Goal: Task Accomplishment & Management: Manage account settings

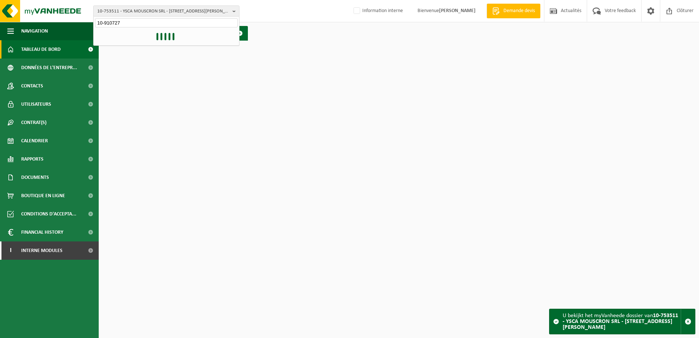
type input "10-910727"
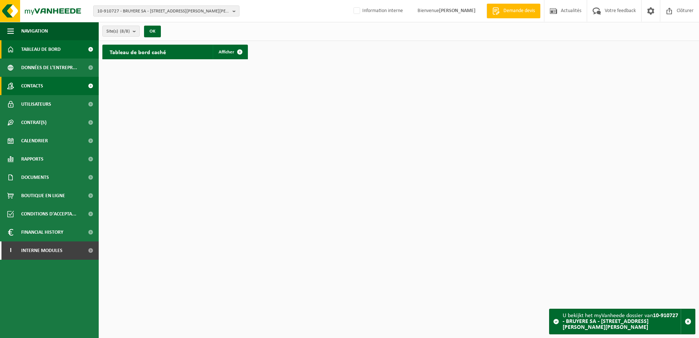
click at [43, 88] on span "Contacts" at bounding box center [32, 86] width 22 height 18
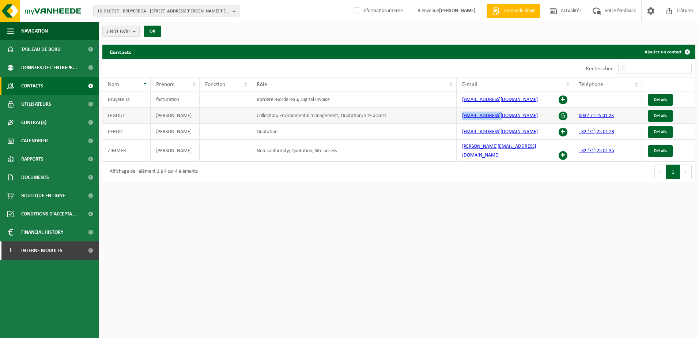
drag, startPoint x: 508, startPoint y: 117, endPoint x: 461, endPoint y: 117, distance: 46.4
click at [461, 117] on td "[EMAIL_ADDRESS][DOMAIN_NAME]" at bounding box center [515, 116] width 117 height 16
copy link "[EMAIL_ADDRESS][DOMAIN_NAME]"
click at [667, 111] on link "Détails" at bounding box center [660, 116] width 25 height 12
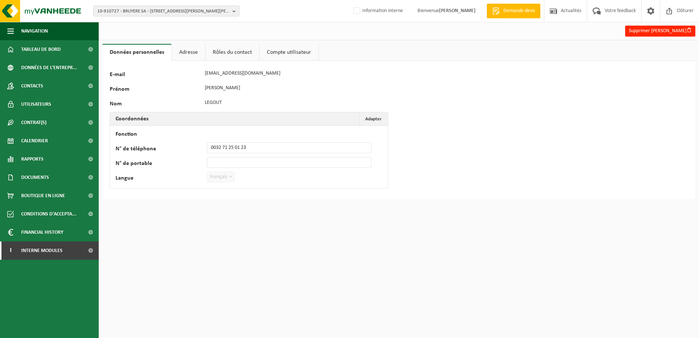
click at [223, 49] on link "Rôles du contact" at bounding box center [233, 52] width 54 height 17
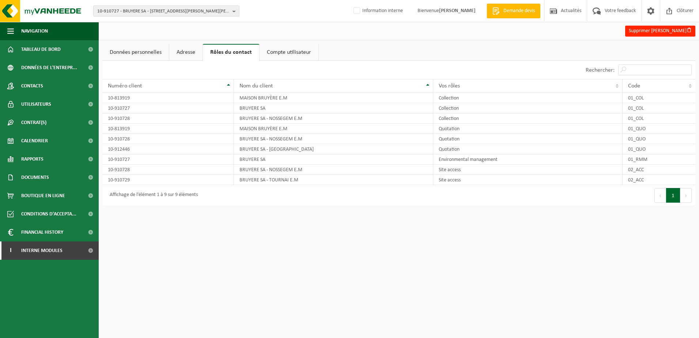
click at [189, 52] on link "Adresse" at bounding box center [185, 52] width 33 height 17
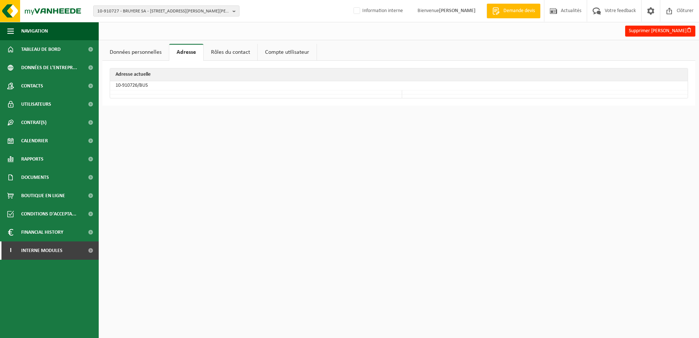
click at [132, 56] on link "Données personnelles" at bounding box center [135, 52] width 67 height 17
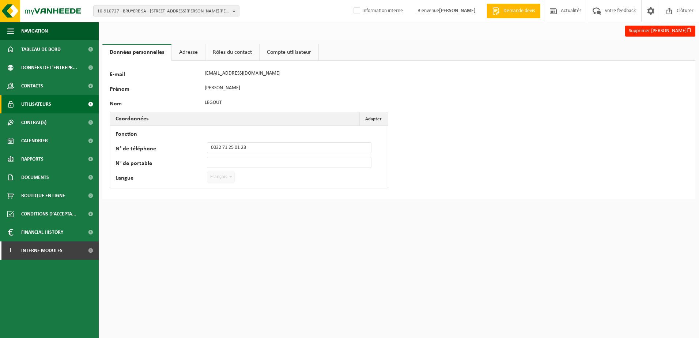
click at [64, 105] on link "Utilisateurs" at bounding box center [49, 104] width 99 height 18
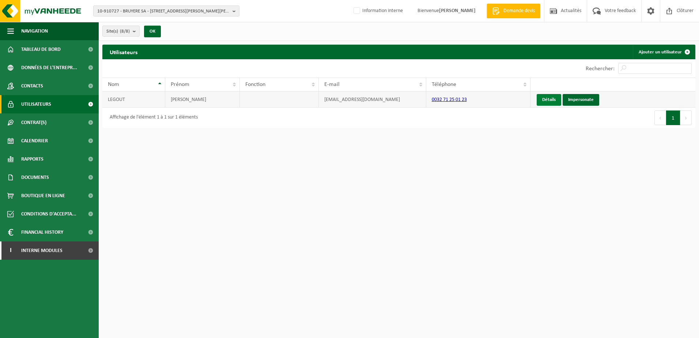
click at [552, 99] on link "Détails" at bounding box center [549, 100] width 25 height 12
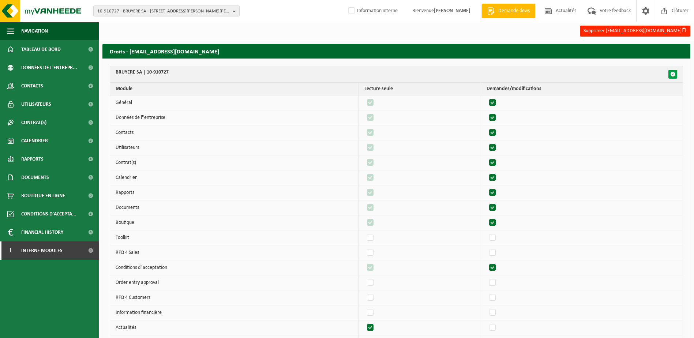
click at [671, 73] on span "button" at bounding box center [672, 74] width 5 height 5
checkbox input "true"
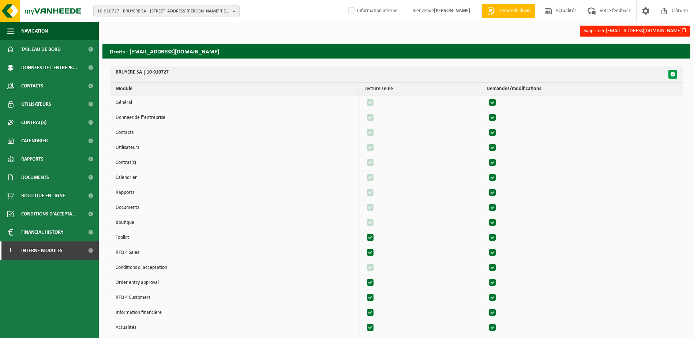
checkbox input "true"
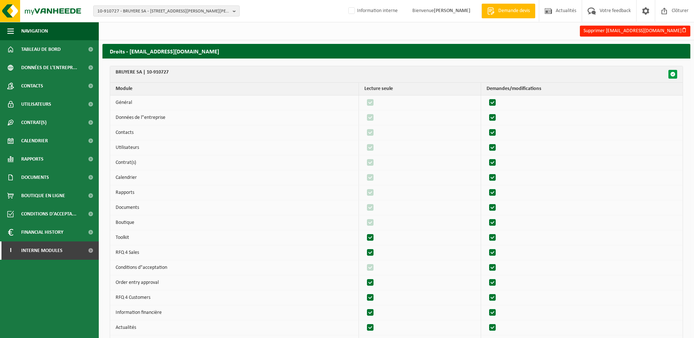
checkbox input "true"
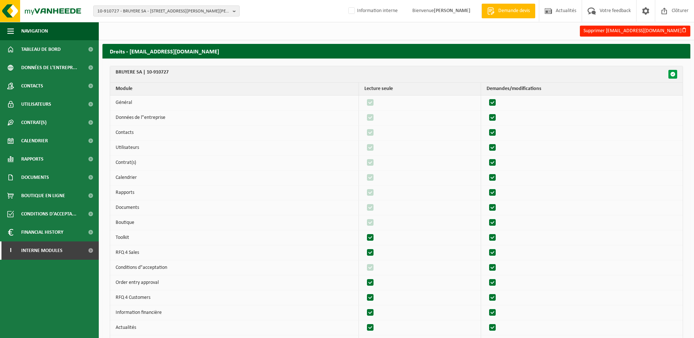
checkbox input "true"
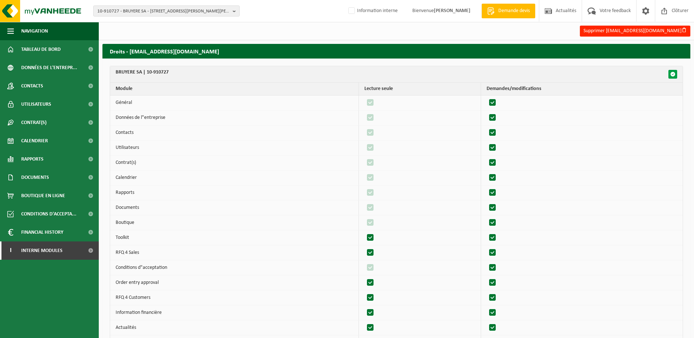
checkbox input "true"
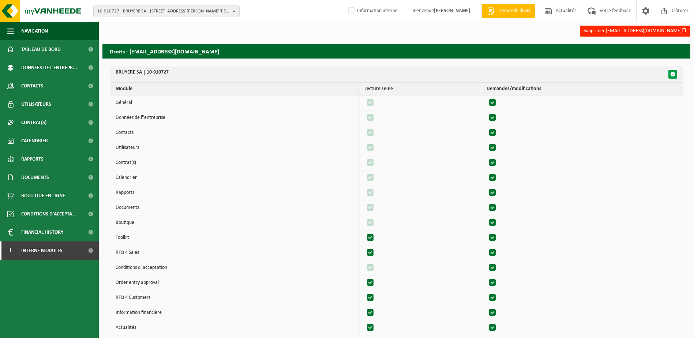
checkbox input "true"
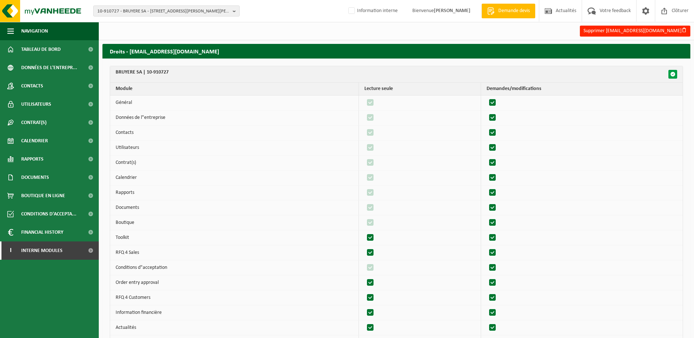
checkbox input "true"
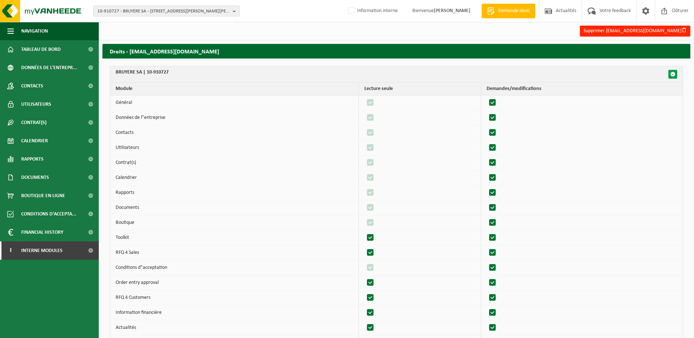
checkbox input "true"
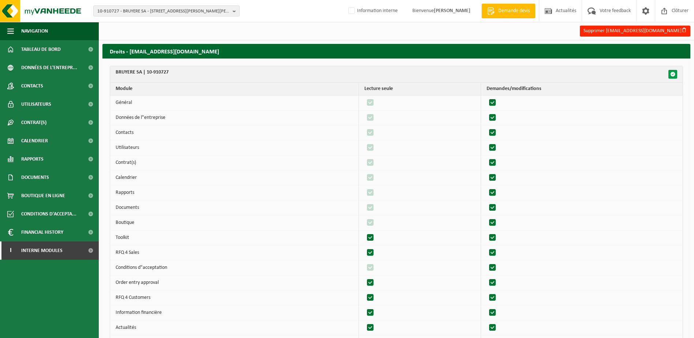
checkbox input "true"
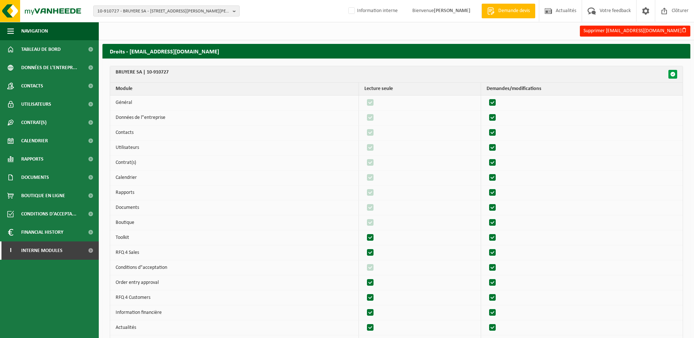
checkbox input "true"
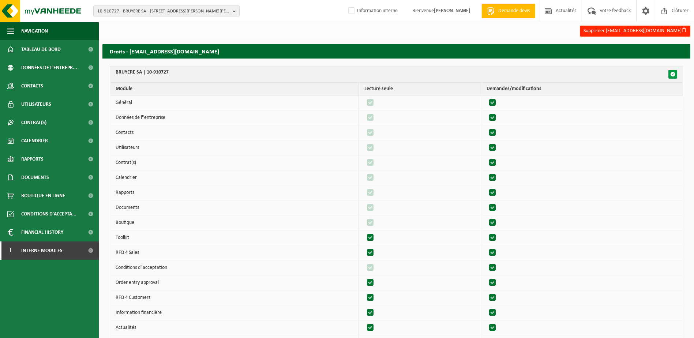
checkbox input "true"
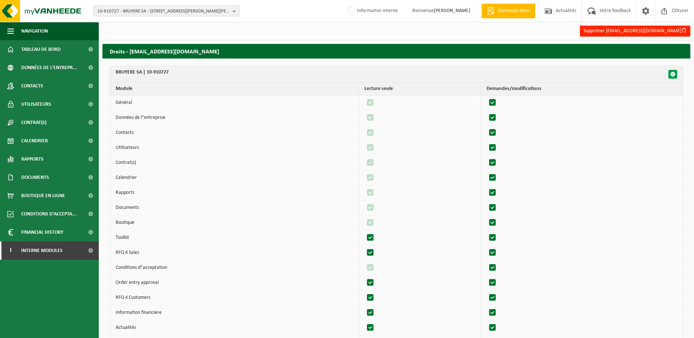
checkbox input "true"
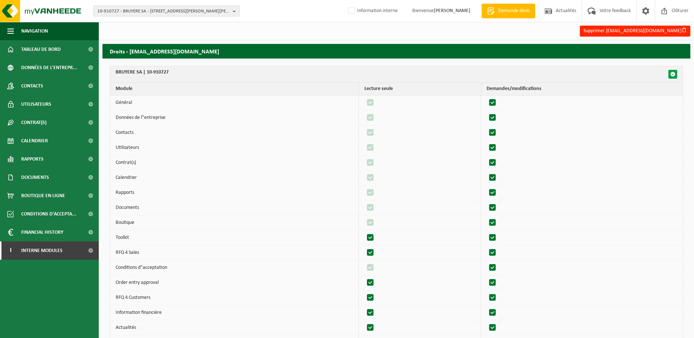
checkbox input "true"
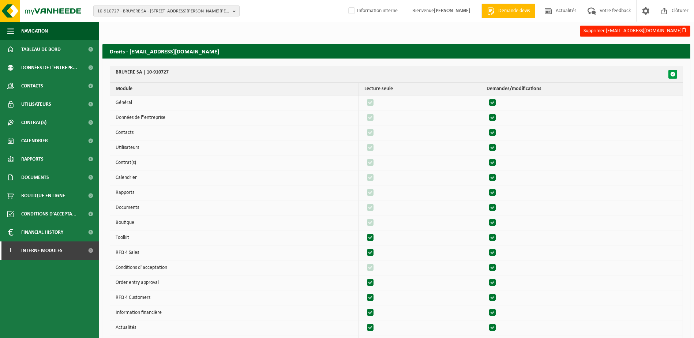
checkbox input "true"
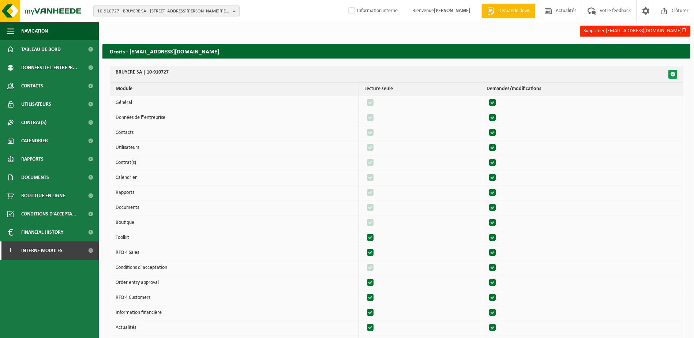
checkbox input "true"
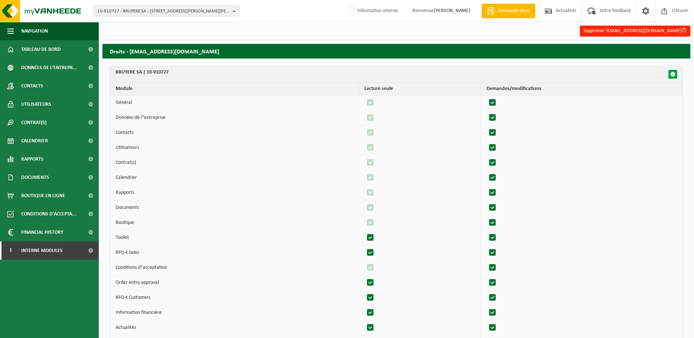
checkbox input "true"
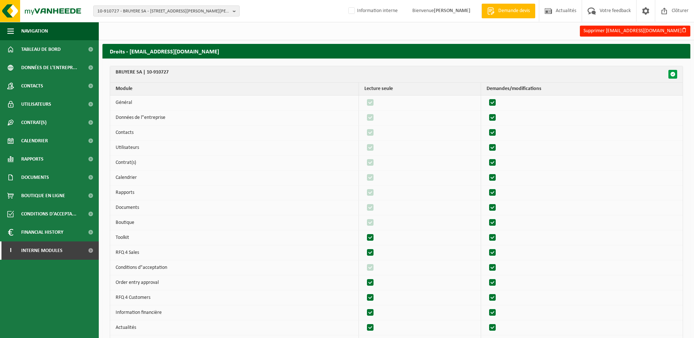
checkbox input "true"
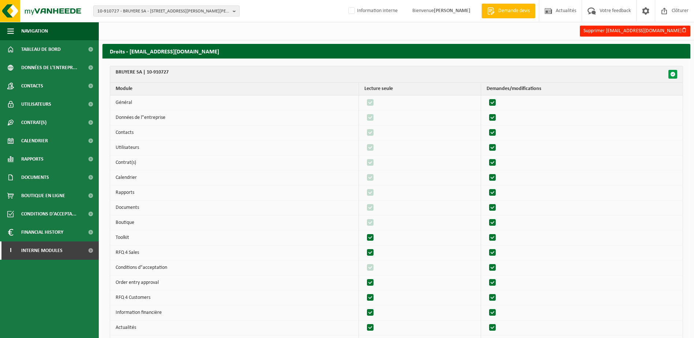
checkbox input "true"
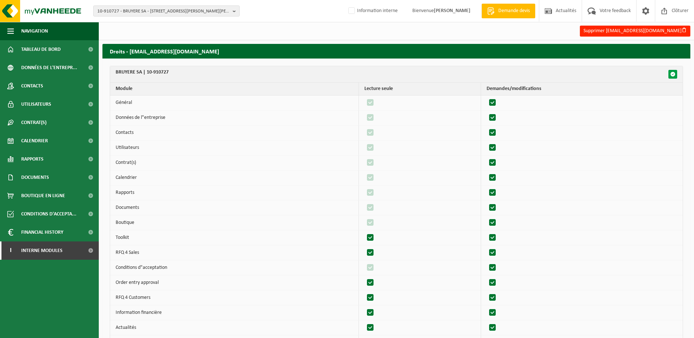
checkbox input "true"
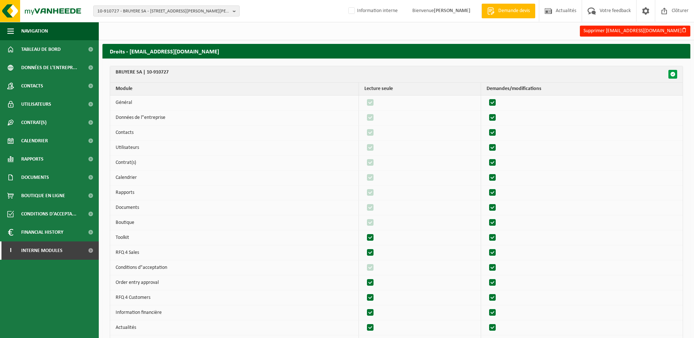
checkbox input "true"
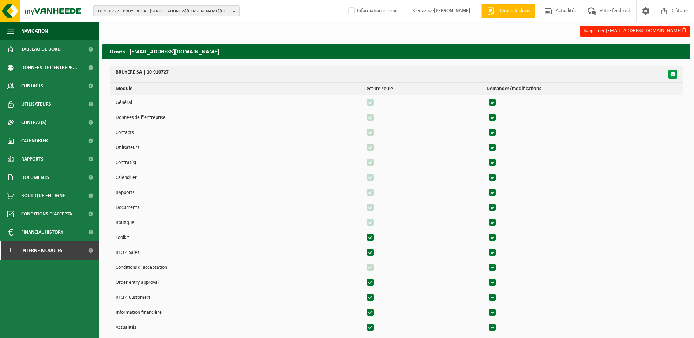
checkbox input "true"
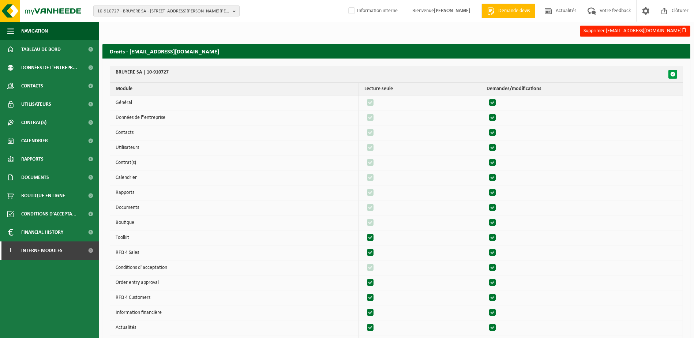
checkbox input "true"
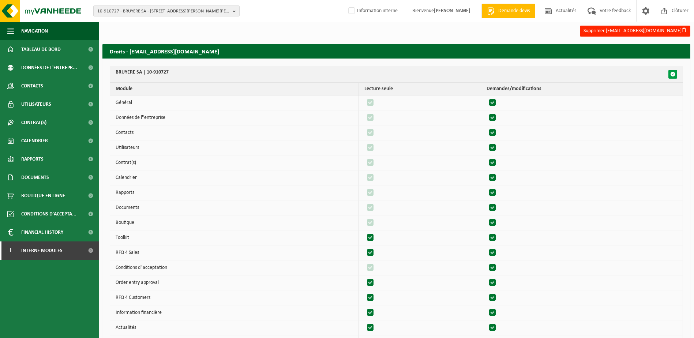
checkbox input "true"
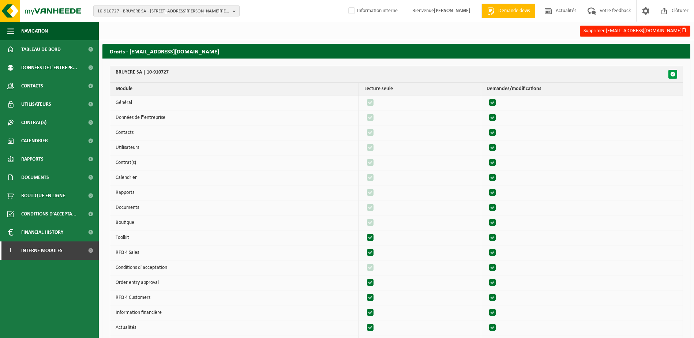
checkbox input "true"
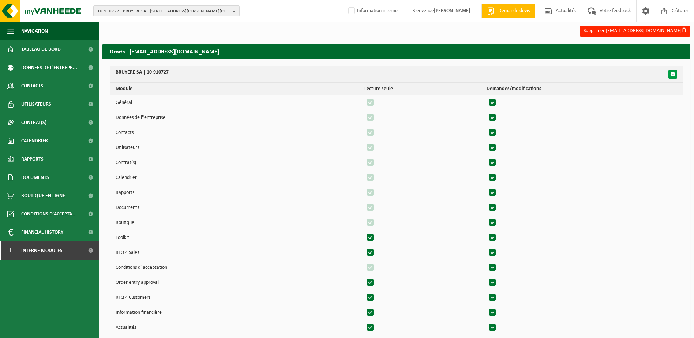
checkbox input "true"
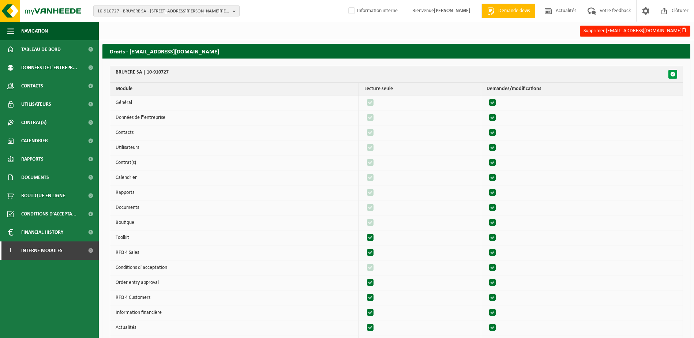
checkbox input "true"
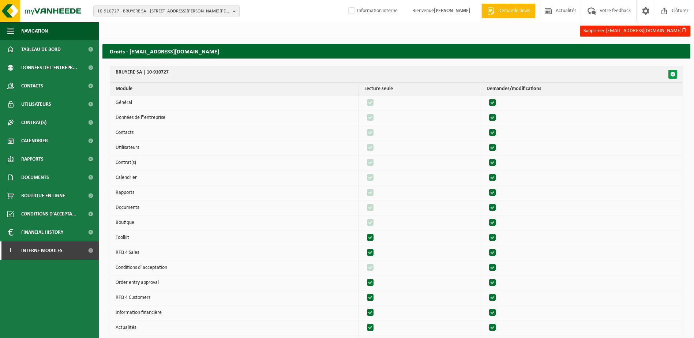
checkbox input "true"
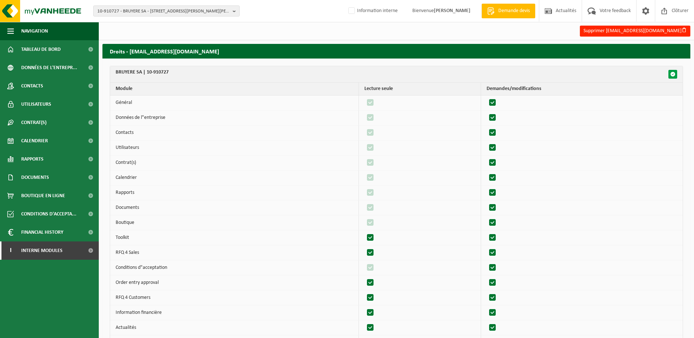
checkbox input "true"
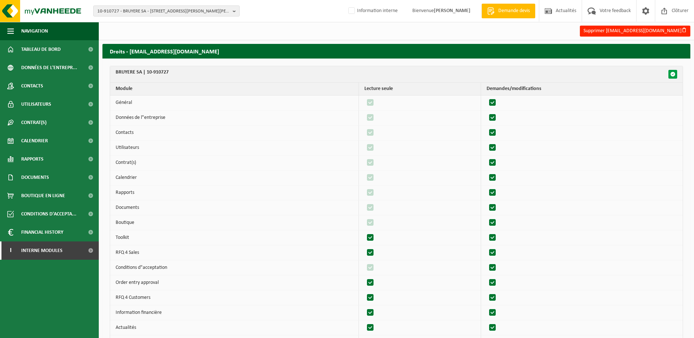
checkbox input "true"
click at [673, 74] on span "button" at bounding box center [672, 74] width 5 height 5
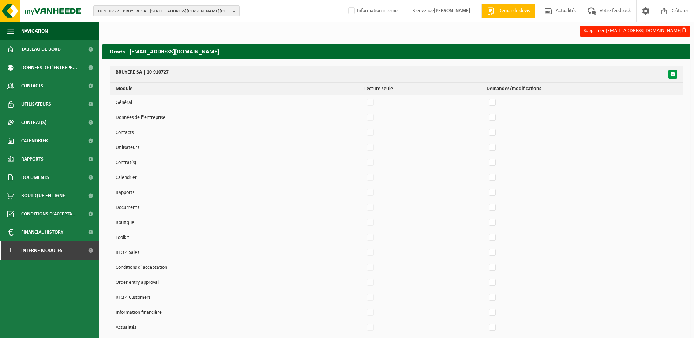
checkbox input "false"
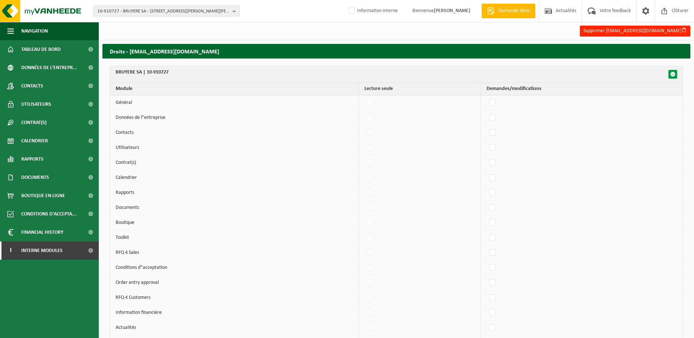
checkbox input "false"
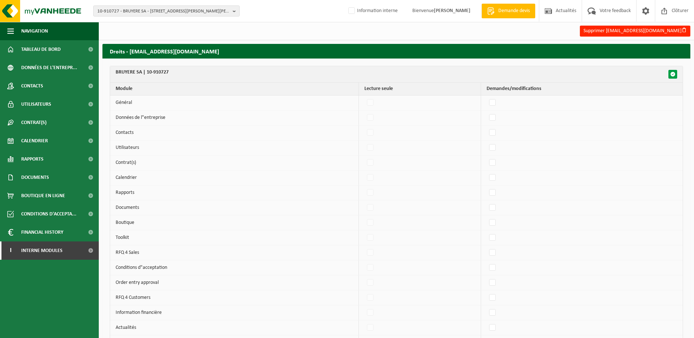
checkbox input "false"
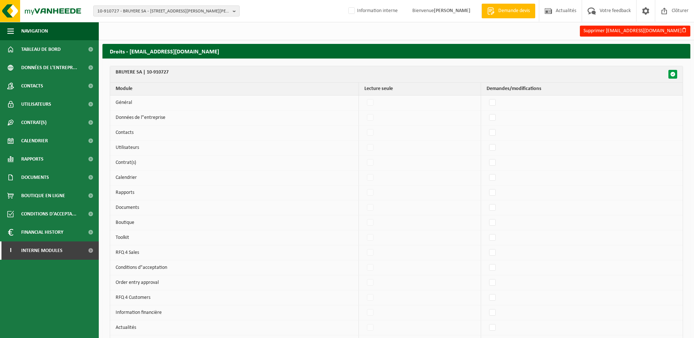
checkbox input "false"
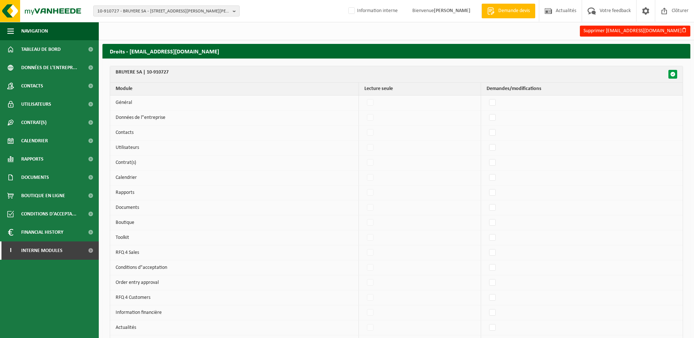
checkbox input "false"
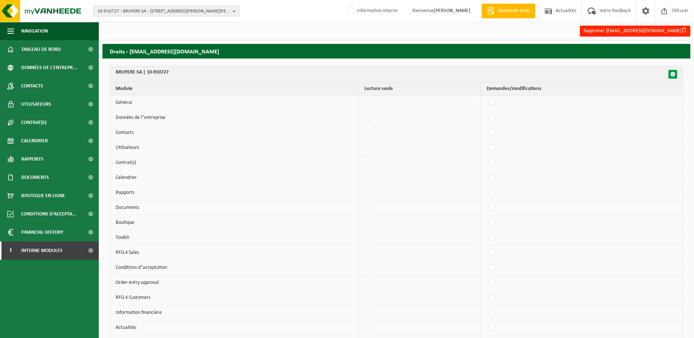
checkbox input "false"
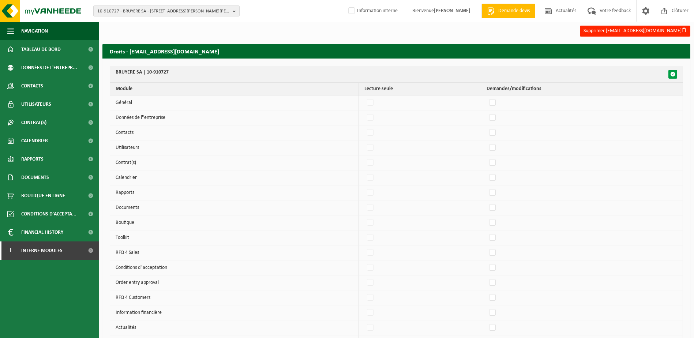
checkbox input "false"
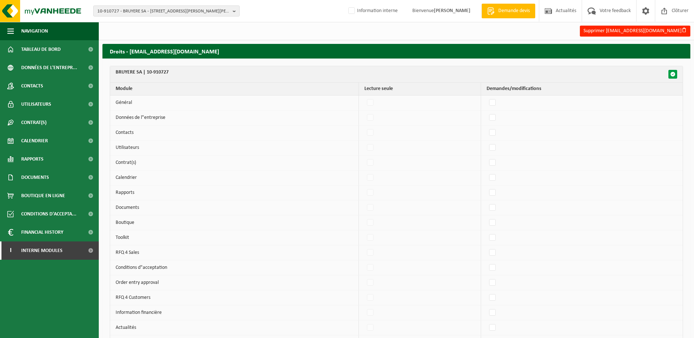
checkbox input "false"
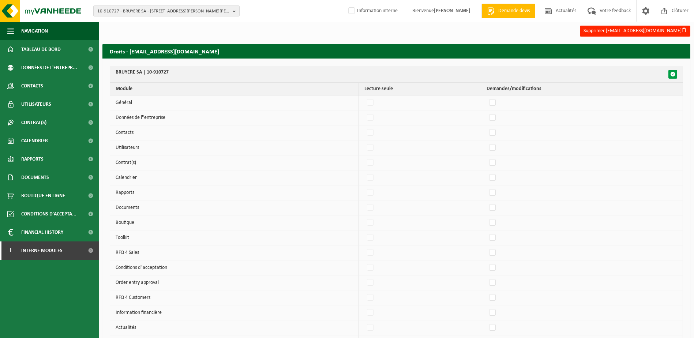
checkbox input "false"
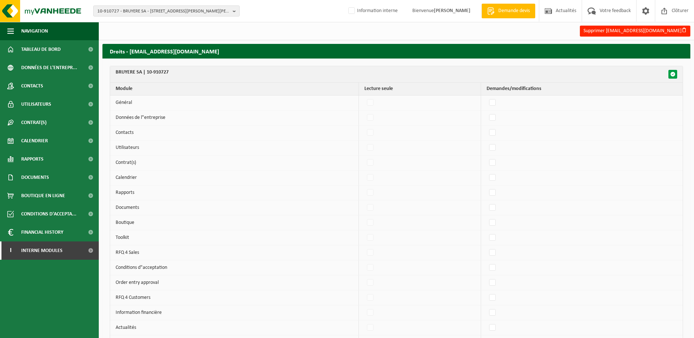
checkbox input "false"
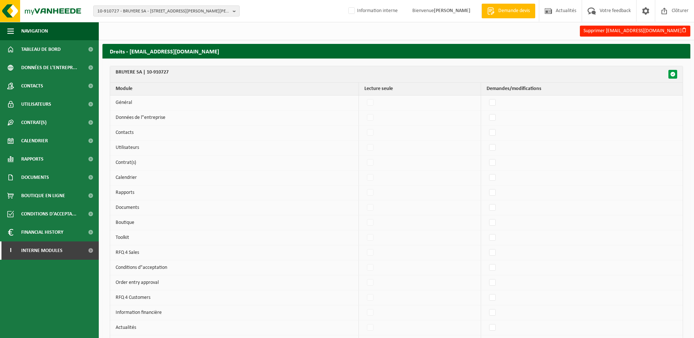
checkbox input "false"
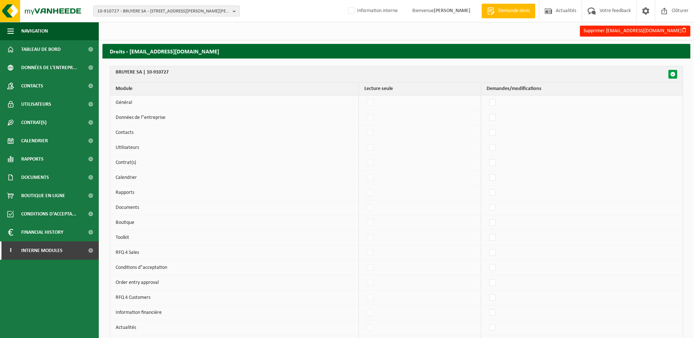
checkbox input "false"
click at [673, 74] on span "button" at bounding box center [672, 74] width 5 height 5
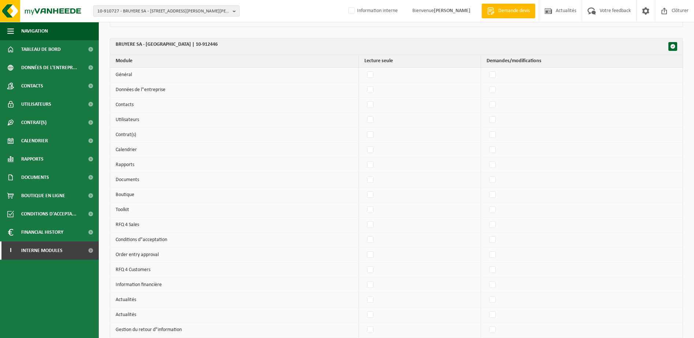
scroll to position [2524, 0]
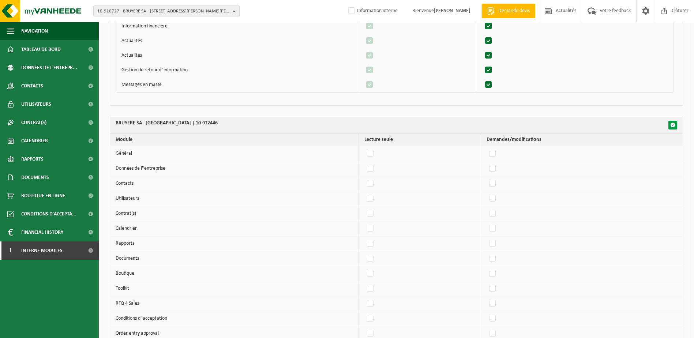
click at [672, 124] on span "button" at bounding box center [672, 125] width 5 height 5
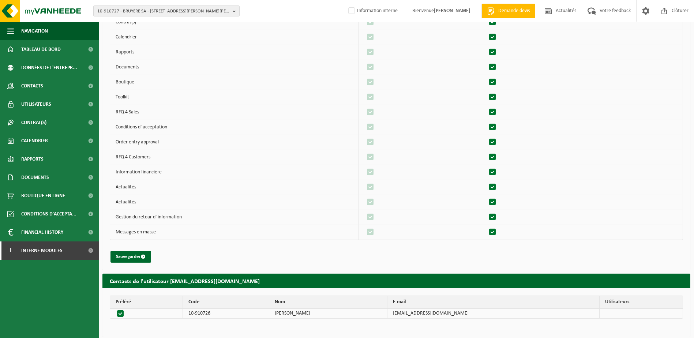
scroll to position [2717, 0]
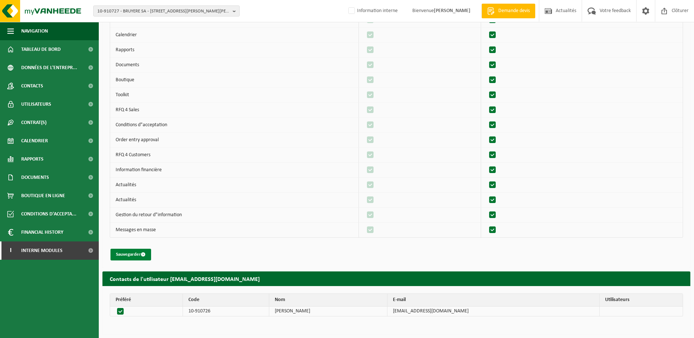
click at [143, 251] on button "Sauvegarder" at bounding box center [130, 255] width 41 height 12
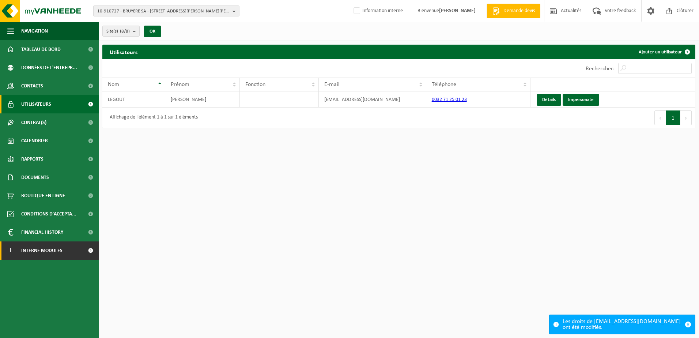
click at [69, 253] on link "I Interne modules" at bounding box center [49, 250] width 99 height 18
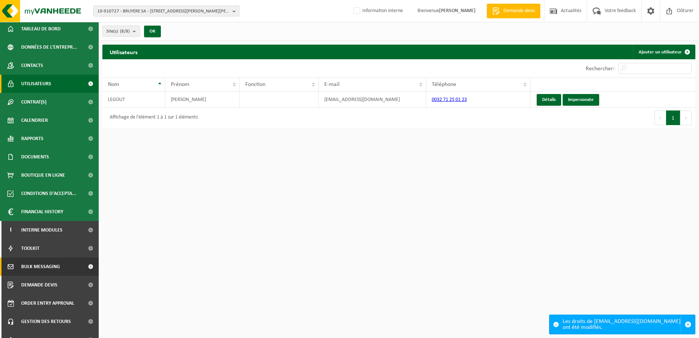
scroll to position [31, 0]
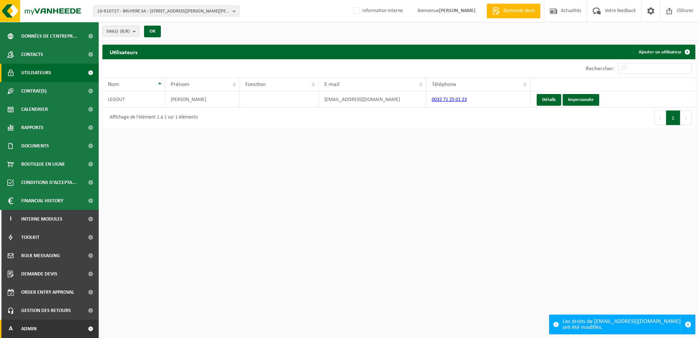
click at [46, 329] on link "A Admin" at bounding box center [49, 329] width 99 height 18
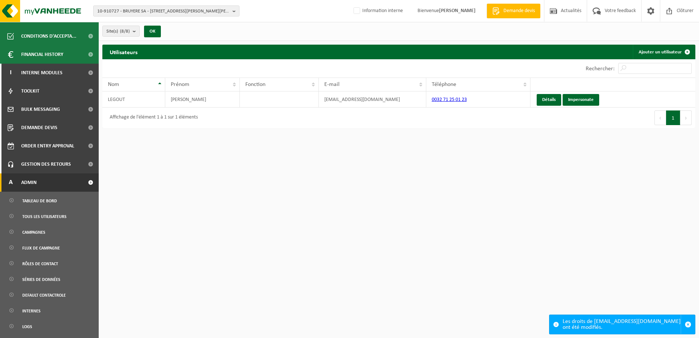
scroll to position [285, 0]
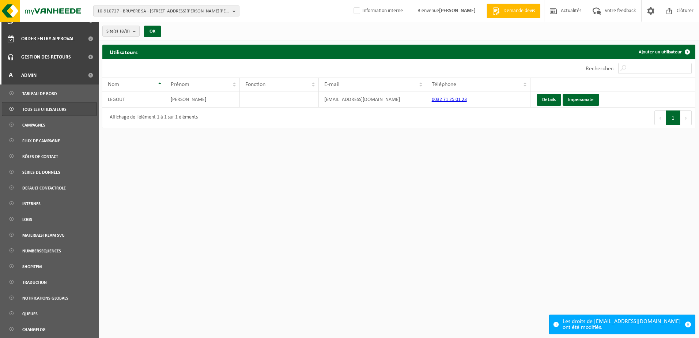
click at [48, 110] on span "Tous les utilisateurs" at bounding box center [44, 109] width 44 height 14
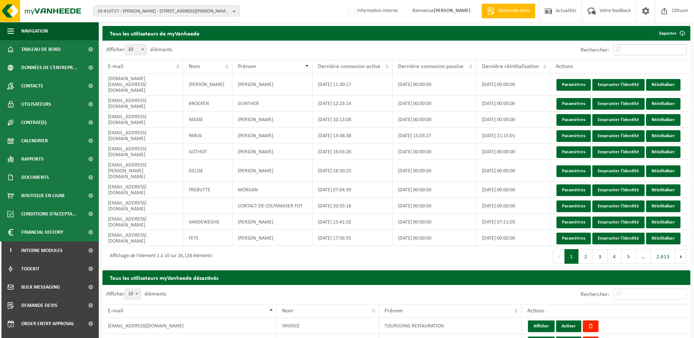
click at [629, 51] on input "Rechercher:" at bounding box center [650, 49] width 74 height 11
click at [52, 69] on span "Données de l'entrepr..." at bounding box center [49, 68] width 56 height 18
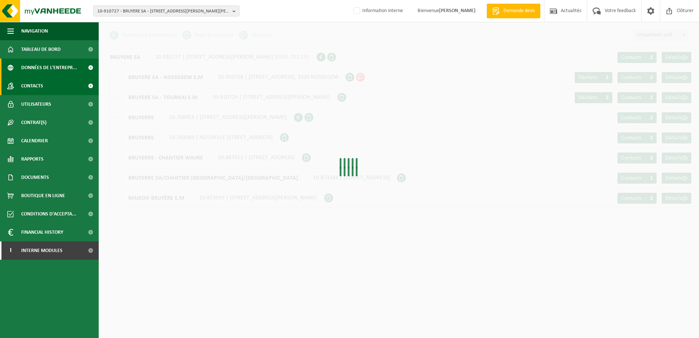
click at [44, 85] on link "Contacts" at bounding box center [49, 86] width 99 height 18
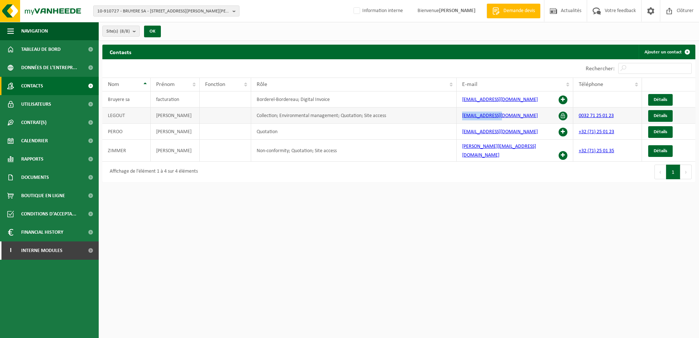
drag, startPoint x: 516, startPoint y: 116, endPoint x: 458, endPoint y: 121, distance: 58.4
click at [458, 121] on td "[EMAIL_ADDRESS][DOMAIN_NAME]" at bounding box center [515, 116] width 117 height 16
copy link "[EMAIL_ADDRESS][DOMAIN_NAME]"
click at [65, 248] on link "I Interne modules" at bounding box center [49, 250] width 99 height 18
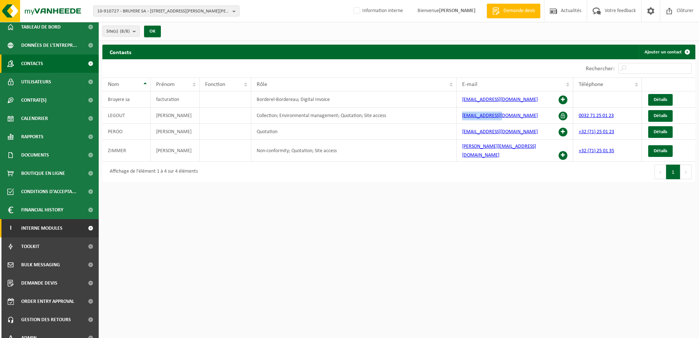
scroll to position [31, 0]
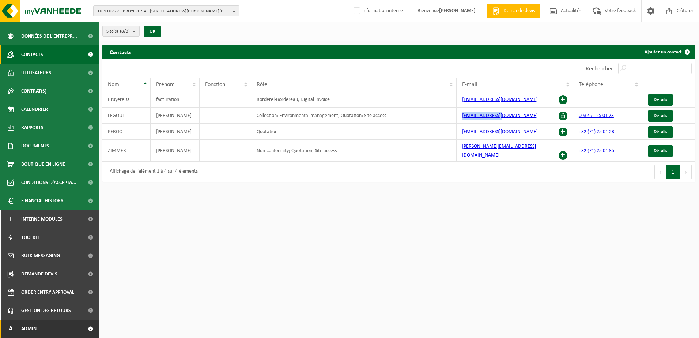
click at [59, 328] on link "A Admin" at bounding box center [49, 329] width 99 height 18
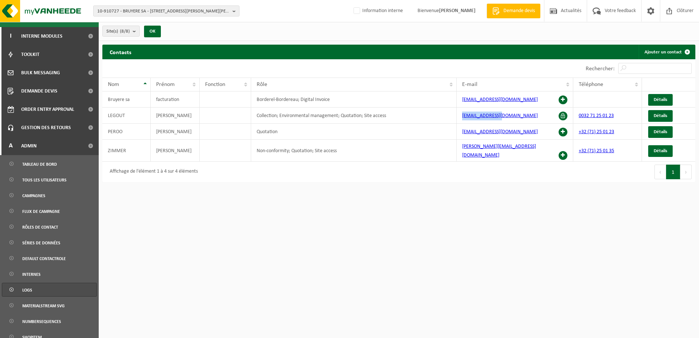
scroll to position [285, 0]
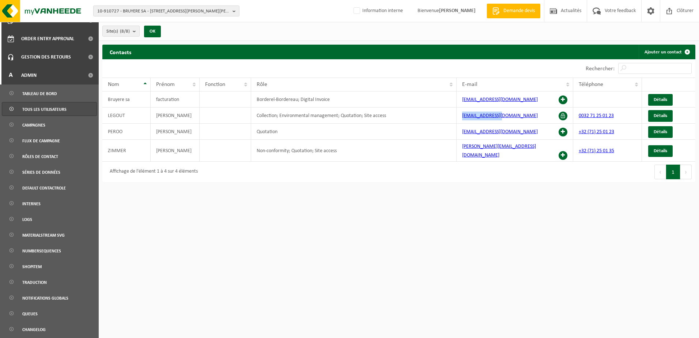
click at [53, 114] on span "Tous les utilisateurs" at bounding box center [44, 109] width 44 height 14
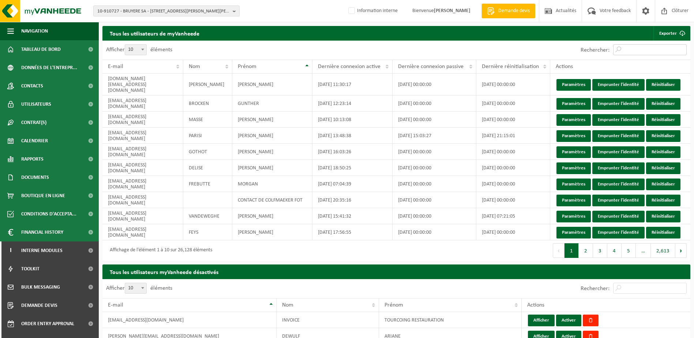
click at [635, 54] on input "Rechercher:" at bounding box center [650, 49] width 74 height 11
paste input "[EMAIL_ADDRESS][DOMAIN_NAME]"
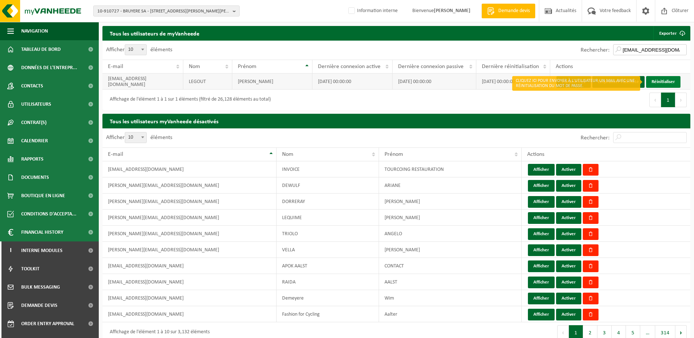
type input "[EMAIL_ADDRESS][DOMAIN_NAME]"
click at [662, 83] on link "Réinitialiser" at bounding box center [663, 82] width 34 height 12
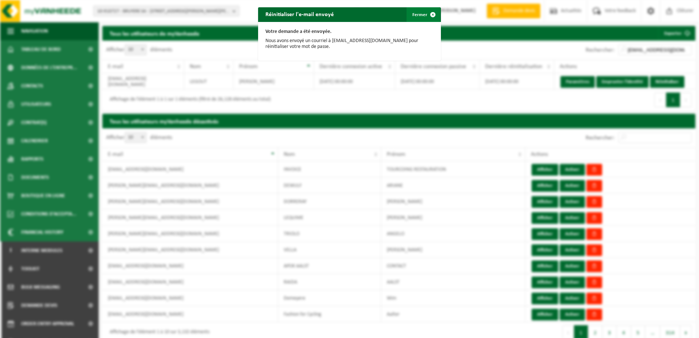
click at [413, 13] on button "Fermer" at bounding box center [424, 14] width 34 height 15
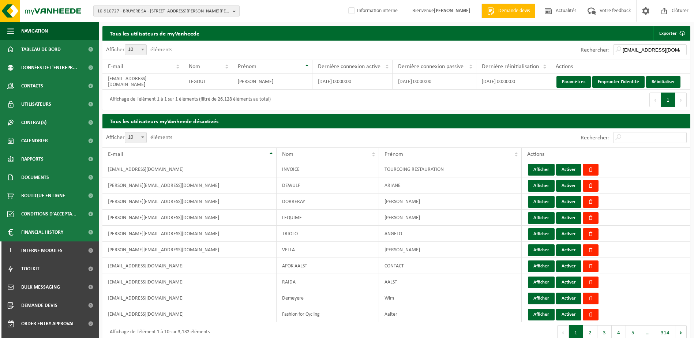
click at [125, 11] on span "10-910727 - BRUYERE SA - [STREET_ADDRESS][PERSON_NAME][PERSON_NAME]" at bounding box center [163, 11] width 132 height 11
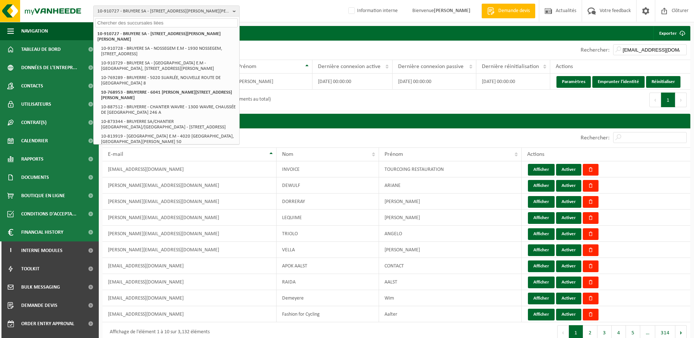
click at [127, 21] on input "text" at bounding box center [166, 22] width 143 height 9
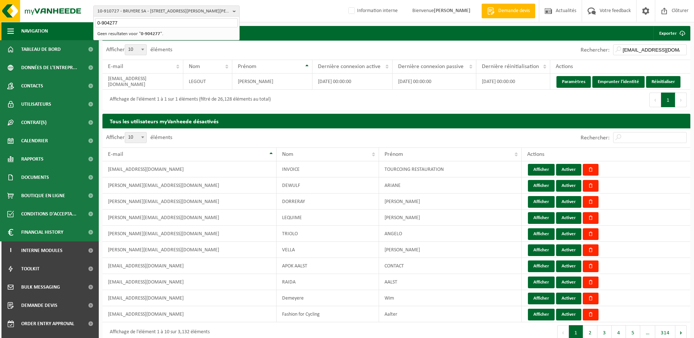
drag, startPoint x: 110, startPoint y: 26, endPoint x: 92, endPoint y: 28, distance: 18.0
click at [92, 28] on div "10-910727 - BRUYERE SA - 6041 GOSSELIES, RUE FRANÇOIS LÉON BRUYERRE 34 0-904277…" at bounding box center [347, 261] width 694 height 522
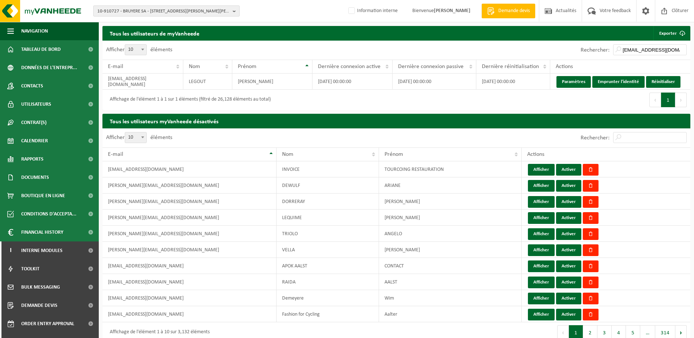
drag, startPoint x: 177, startPoint y: 5, endPoint x: 167, endPoint y: 12, distance: 12.0
click at [177, 6] on button "10-910727 - BRUYERE SA - 6041 GOSSELIES, RUE FRANÇOIS LÉON BRUYERRE 34" at bounding box center [166, 10] width 146 height 11
click at [137, 23] on input "text" at bounding box center [166, 22] width 143 height 9
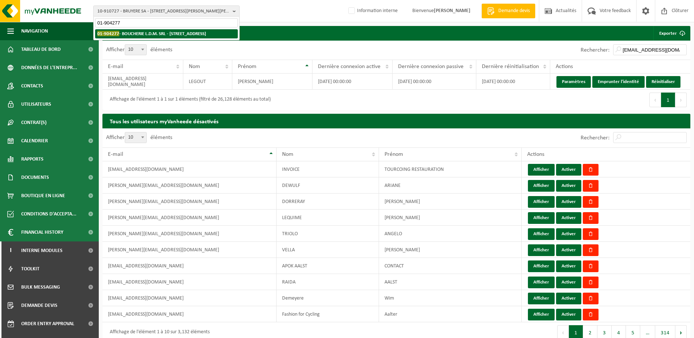
type input "01-904277"
click at [152, 34] on strong "01-904277 - BOUCHERIE L.D.M. SRL - 7110 MAURAGE, RUE DE BOUSSOIT 16" at bounding box center [151, 33] width 109 height 5
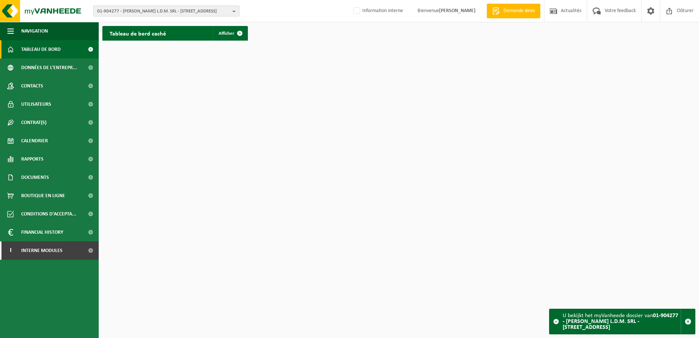
click at [142, 11] on span "01-904277 - BOUCHERIE L.D.M. SRL - 7110 MAURAGE, RUE DE BOUSSOIT 16" at bounding box center [163, 11] width 132 height 11
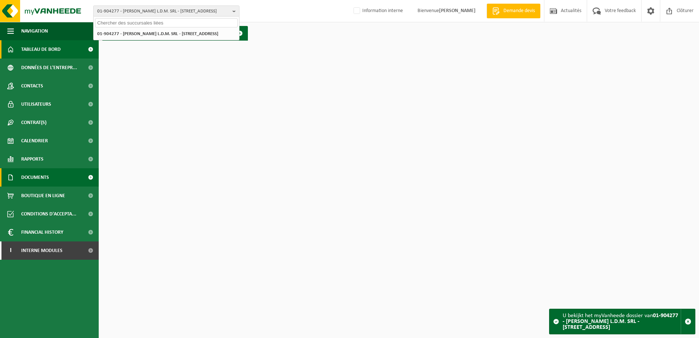
click at [41, 177] on span "Documents" at bounding box center [35, 177] width 28 height 18
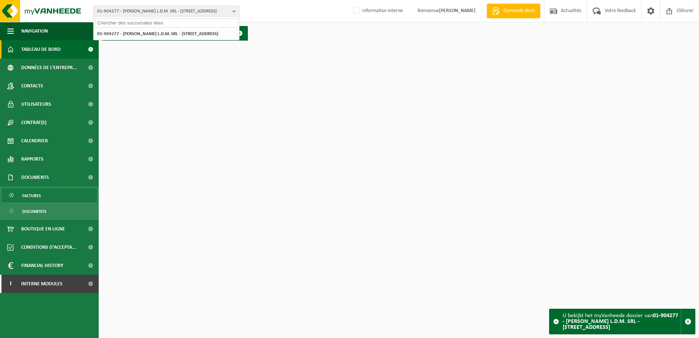
click at [43, 202] on link "Factures" at bounding box center [49, 195] width 95 height 14
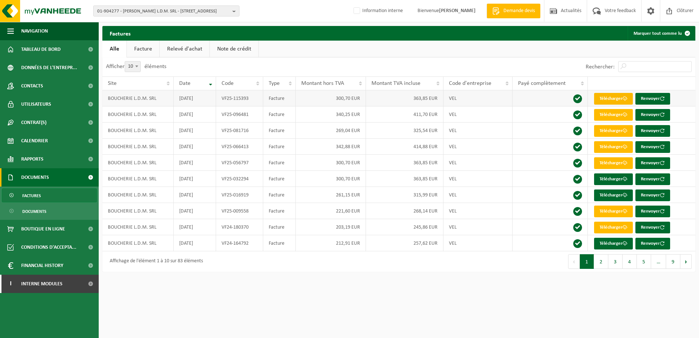
click at [629, 99] on link "Télécharger" at bounding box center [613, 99] width 39 height 12
click at [605, 261] on button "2" at bounding box center [601, 261] width 14 height 15
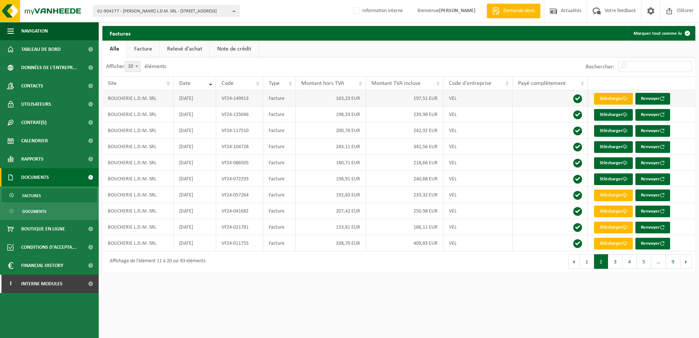
click at [613, 97] on link "Télécharger" at bounding box center [613, 99] width 39 height 12
click at [612, 246] on link "Télécharger" at bounding box center [613, 244] width 39 height 12
click at [613, 227] on link "Télécharger" at bounding box center [613, 228] width 39 height 12
click at [605, 210] on link "Télécharger" at bounding box center [613, 212] width 39 height 12
click at [584, 264] on button "1" at bounding box center [587, 261] width 14 height 15
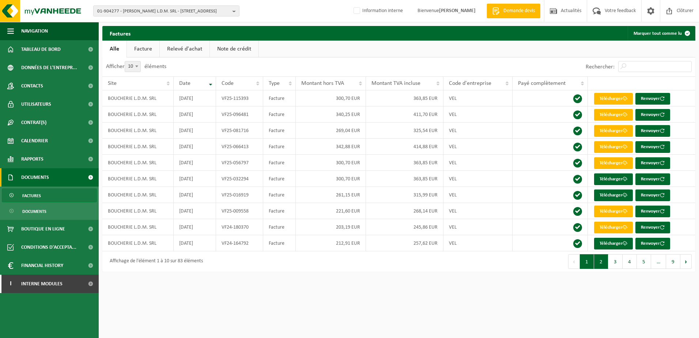
click at [600, 259] on button "2" at bounding box center [601, 261] width 14 height 15
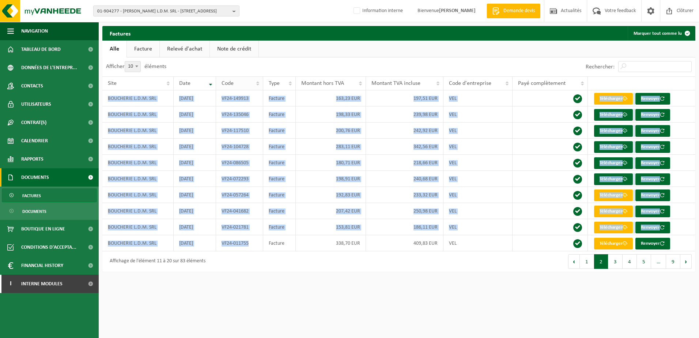
drag, startPoint x: 251, startPoint y: 245, endPoint x: 226, endPoint y: 80, distance: 166.8
click at [226, 80] on table "Site Date Code Type Montant hors TVA Montant TVA incluse Code d'entreprise Payé…" at bounding box center [398, 163] width 593 height 175
drag, startPoint x: 226, startPoint y: 80, endPoint x: 256, endPoint y: 192, distance: 116.3
click at [256, 192] on td "VF24-057264" at bounding box center [239, 195] width 47 height 16
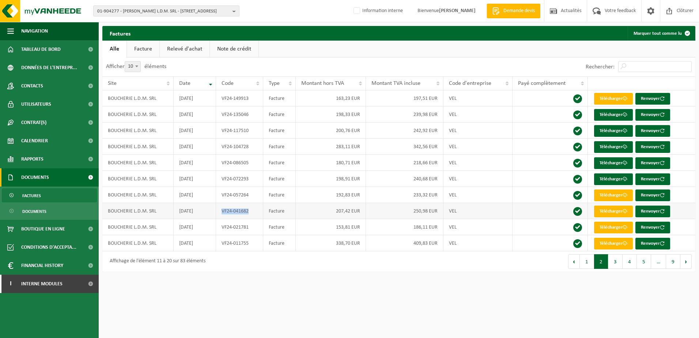
drag, startPoint x: 249, startPoint y: 212, endPoint x: 223, endPoint y: 210, distance: 26.8
click at [223, 210] on td "VF24-041682" at bounding box center [239, 211] width 47 height 16
copy td "VF24-041682"
click at [255, 204] on td "VF24-041682" at bounding box center [239, 211] width 47 height 16
drag, startPoint x: 249, startPoint y: 212, endPoint x: 220, endPoint y: 209, distance: 29.1
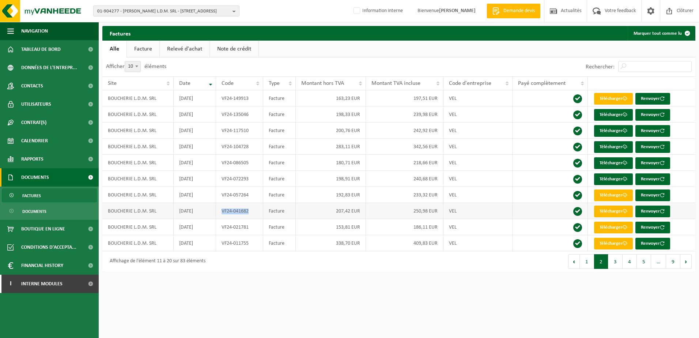
click at [220, 209] on td "VF24-041682" at bounding box center [239, 211] width 47 height 16
copy td "VF24-041682"
click at [254, 195] on td "VF24-057264" at bounding box center [239, 195] width 47 height 16
drag, startPoint x: 251, startPoint y: 193, endPoint x: 221, endPoint y: 193, distance: 29.3
click at [221, 193] on td "VF24-057264" at bounding box center [239, 195] width 47 height 16
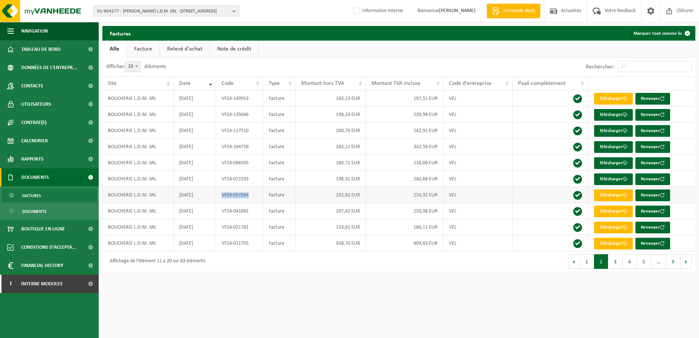
copy td "VF24-057264"
click at [250, 195] on td "VF24-057264" at bounding box center [239, 195] width 47 height 16
click at [253, 198] on td "VF24-057264" at bounding box center [239, 195] width 47 height 16
drag, startPoint x: 252, startPoint y: 195, endPoint x: 221, endPoint y: 197, distance: 31.9
click at [221, 197] on td "VF24-057264" at bounding box center [239, 195] width 47 height 16
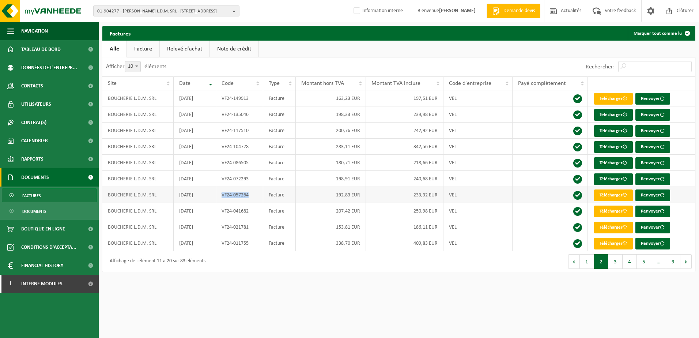
click at [245, 202] on td "VF24-057264" at bounding box center [239, 195] width 47 height 16
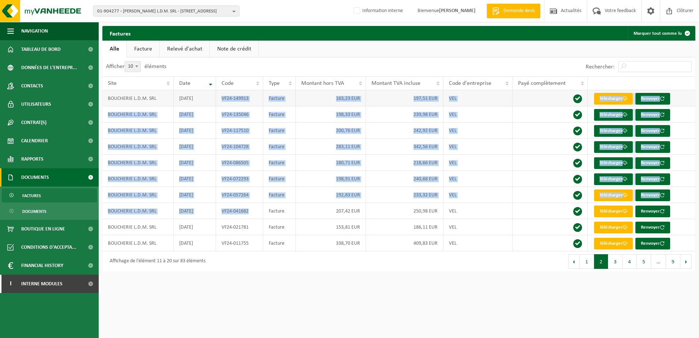
drag, startPoint x: 257, startPoint y: 212, endPoint x: 221, endPoint y: 98, distance: 119.3
click at [221, 98] on tbody "BOUCHERIE L.D.M. SRL 2024-10-31 VF24-149913 Facture 163,23 EUR 197,51 EUR VEL T…" at bounding box center [398, 170] width 593 height 161
copy tbody "VF24-149913 Facture 163,23 EUR 197,51 EUR VEL Télécharger Renvoyer BOUCHERIE L.…"
click at [249, 178] on td "VF24-072293" at bounding box center [239, 179] width 47 height 16
drag, startPoint x: 251, startPoint y: 211, endPoint x: 220, endPoint y: 101, distance: 114.9
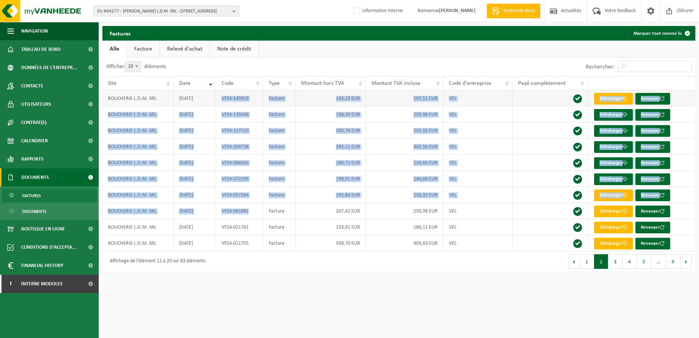
click at [220, 101] on tbody "BOUCHERIE L.D.M. SRL 2024-10-31 VF24-149913 Facture 163,23 EUR 197,51 EUR VEL T…" at bounding box center [398, 170] width 593 height 161
copy tbody "VF24-149913 Facture 163,23 EUR 197,51 EUR VEL Télécharger Renvoyer BOUCHERIE L.…"
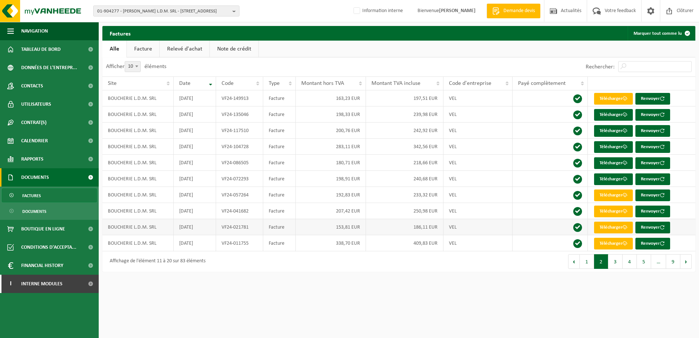
click at [364, 231] on td "153,81 EUR" at bounding box center [331, 227] width 70 height 16
click at [150, 12] on span "01-904277 - BOUCHERIE L.D.M. SRL - 7110 MAURAGE, RUE DE BOUSSOIT 16" at bounding box center [163, 11] width 132 height 11
click at [143, 25] on input "text" at bounding box center [166, 22] width 143 height 9
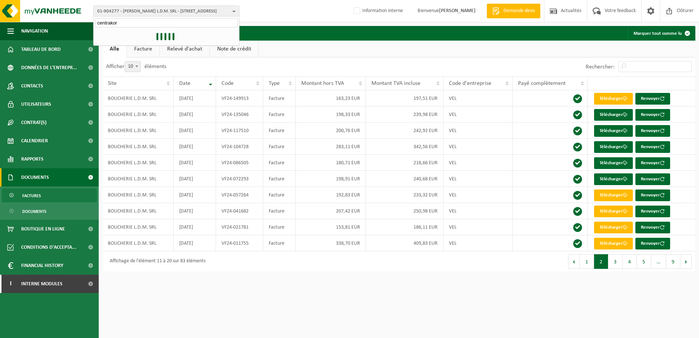
type input "centrakor"
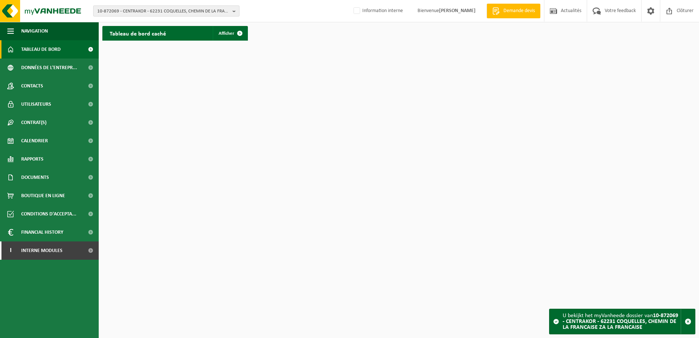
click at [117, 9] on span "10-872069 - CENTRAKOR - 62231 COQUELLES, CHEMIN DE LA FRANCAISE ZA LA FRANCAISE" at bounding box center [163, 11] width 132 height 11
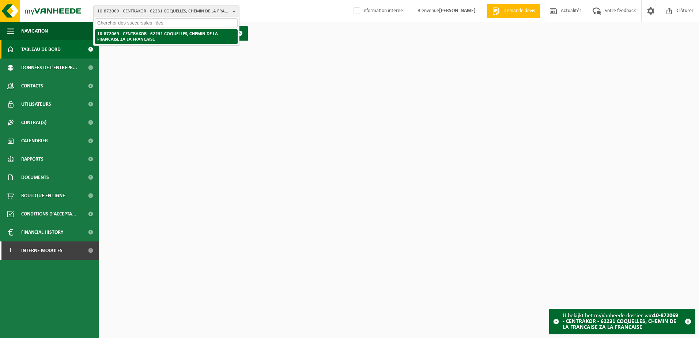
click at [123, 36] on li "10-872069 - CENTRAKOR - 62231 COQUELLES, CHEMIN DE LA FRANCAISE ZA LA FRANCAISE" at bounding box center [166, 36] width 143 height 15
click at [128, 36] on li "10-872069 - CENTRAKOR - 62231 COQUELLES, CHEMIN DE LA FRANCAISE ZA LA FRANCAISE" at bounding box center [166, 36] width 143 height 15
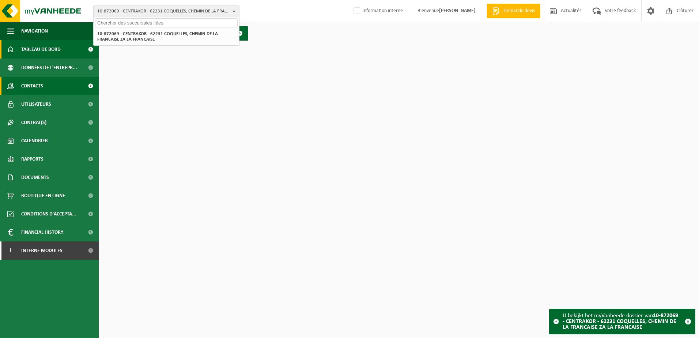
click at [19, 84] on link "Contacts" at bounding box center [49, 86] width 99 height 18
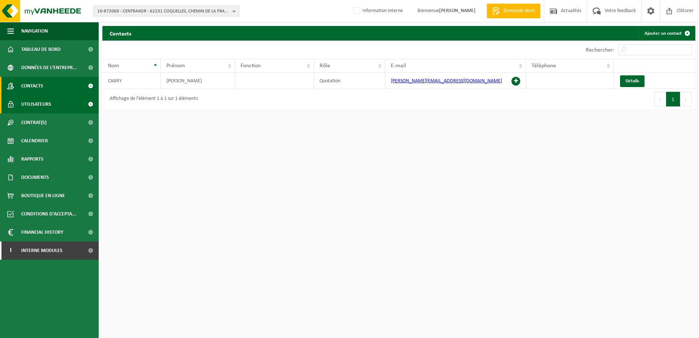
click at [39, 106] on span "Utilisateurs" at bounding box center [36, 104] width 30 height 18
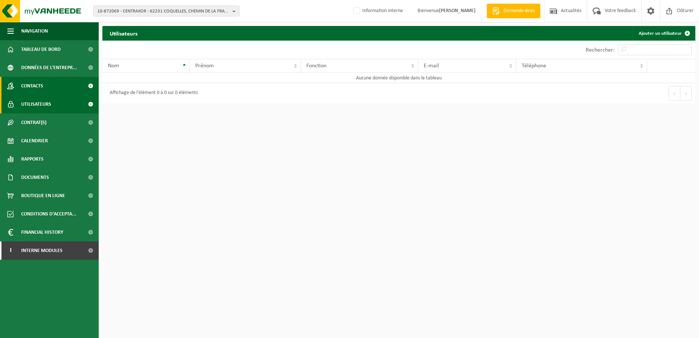
click at [55, 87] on link "Contacts" at bounding box center [49, 86] width 99 height 18
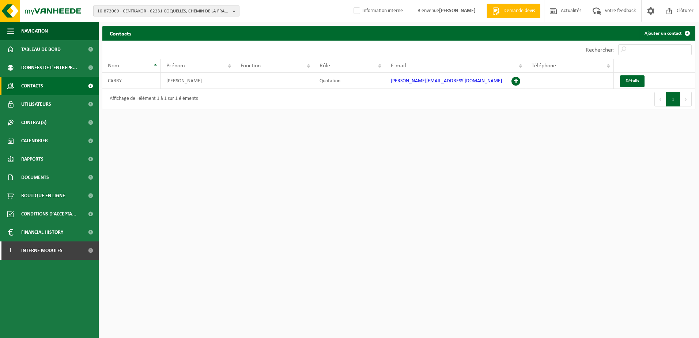
click at [114, 10] on span "10-872069 - CENTRAKOR - 62231 COQUELLES, CHEMIN DE LA FRANCAISE ZA LA FRANCAISE" at bounding box center [163, 11] width 132 height 11
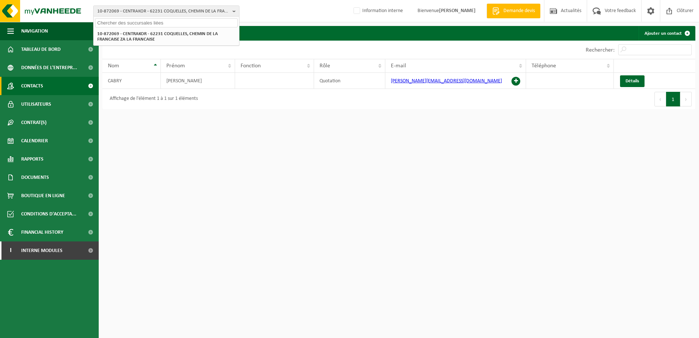
click at [117, 24] on input "text" at bounding box center [166, 22] width 143 height 9
click at [123, 23] on input "text" at bounding box center [166, 22] width 143 height 9
type input "10-804415"
click at [133, 31] on strong "10-804415 - CENTRAKOR STORES - 6041 GOSSELIES, RUE DU CHEMIN DE FER 10" at bounding box center [149, 33] width 104 height 5
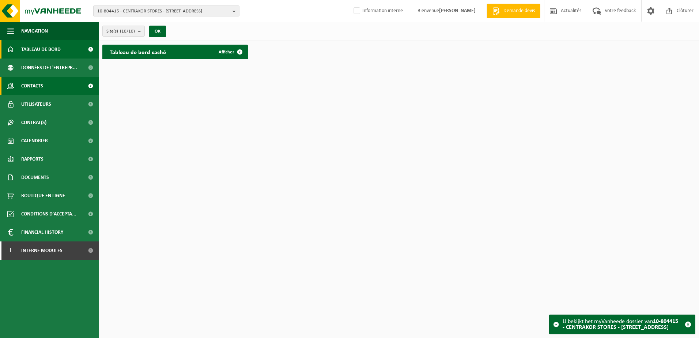
click at [44, 93] on link "Contacts" at bounding box center [49, 86] width 99 height 18
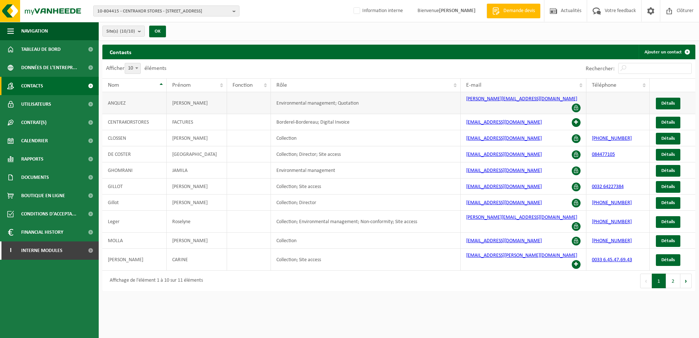
click at [528, 99] on td "[PERSON_NAME][EMAIL_ADDRESS][DOMAIN_NAME]" at bounding box center [524, 103] width 126 height 22
click at [673, 101] on span "Détails" at bounding box center [669, 103] width 14 height 5
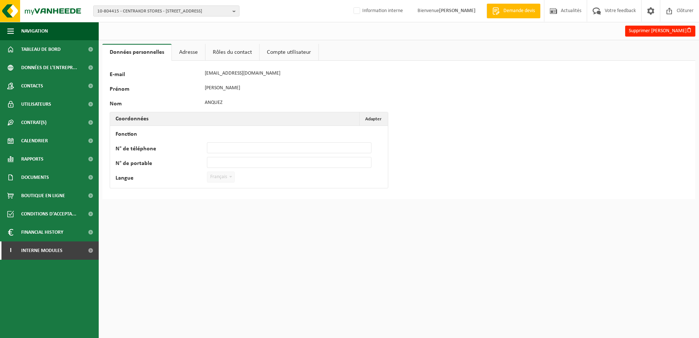
click at [185, 51] on link "Adresse" at bounding box center [188, 52] width 33 height 17
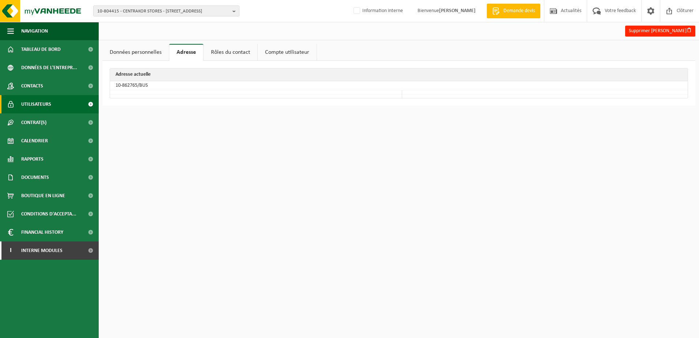
click at [50, 104] on span "Utilisateurs" at bounding box center [36, 104] width 30 height 18
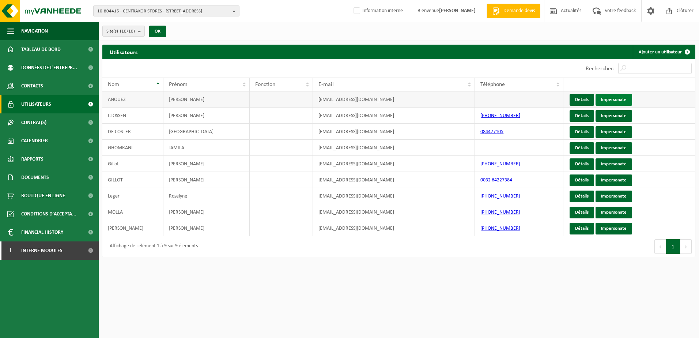
click at [617, 104] on link "Impersonate" at bounding box center [614, 100] width 37 height 12
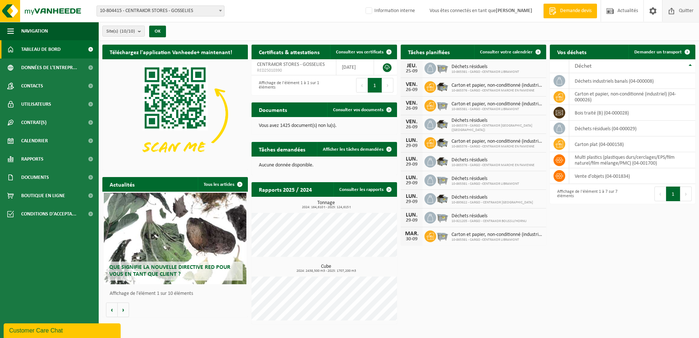
click at [691, 13] on span "Quitter" at bounding box center [686, 11] width 18 height 22
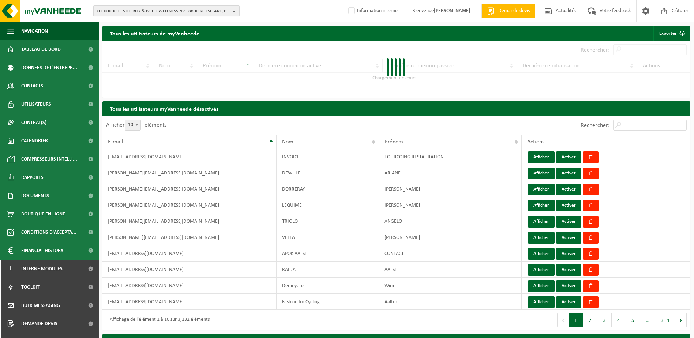
click at [136, 12] on span "01-000001 - VILLEROY & BOCH WELLNESS NV - 8800 ROESELARE, POPULIERSTRAAT 1" at bounding box center [163, 11] width 132 height 11
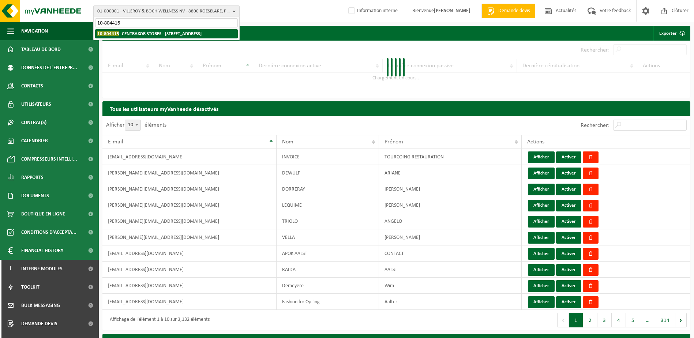
type input "10-804415"
click at [143, 33] on strong "10-804415 - CENTRAKOR STORES - 6041 GOSSELIES, RUE DU CHEMIN DE FER 10" at bounding box center [149, 33] width 104 height 5
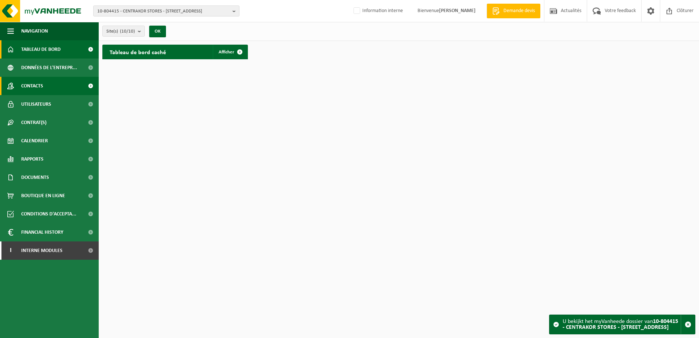
click at [64, 88] on link "Contacts" at bounding box center [49, 86] width 99 height 18
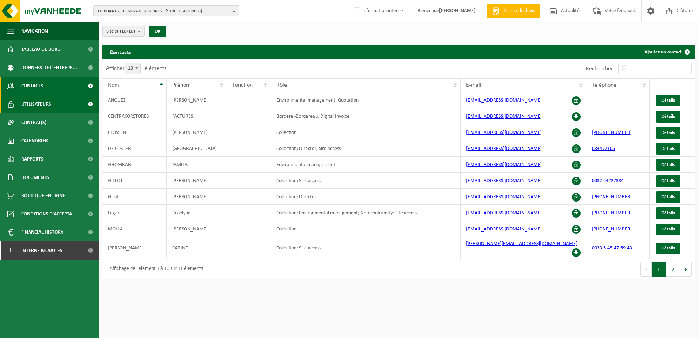
click at [61, 103] on link "Utilisateurs" at bounding box center [49, 104] width 99 height 18
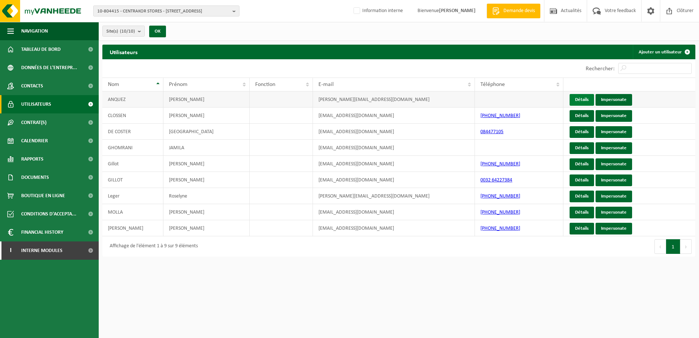
click at [582, 99] on link "Détails" at bounding box center [582, 100] width 25 height 12
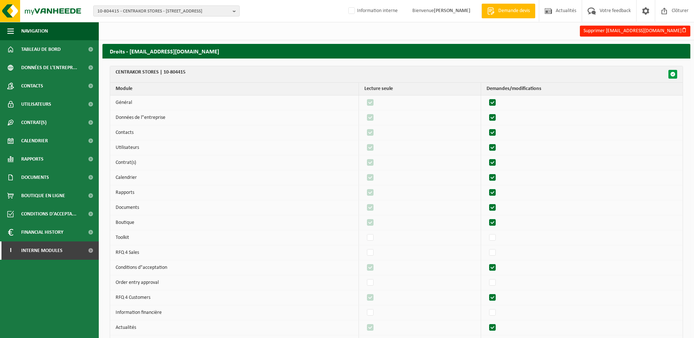
click at [676, 74] on button "button" at bounding box center [672, 74] width 9 height 9
checkbox input "true"
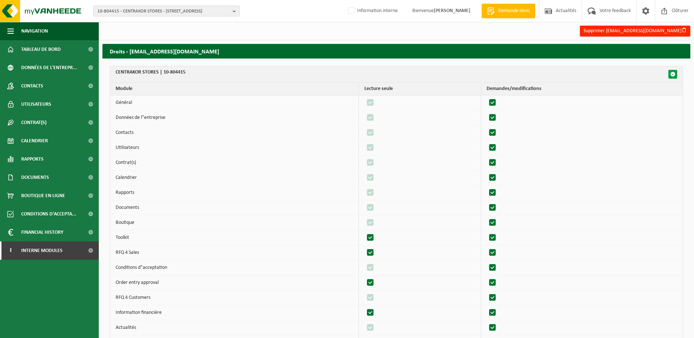
checkbox input "true"
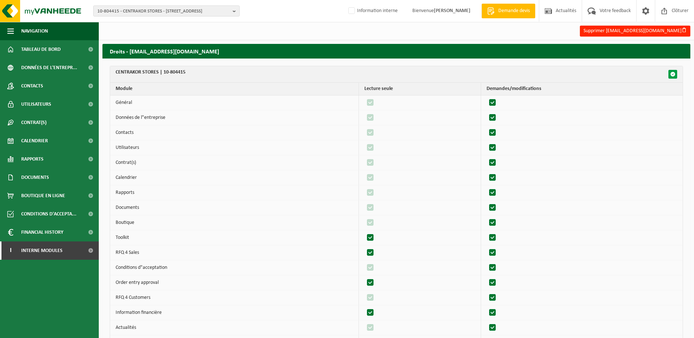
checkbox input "true"
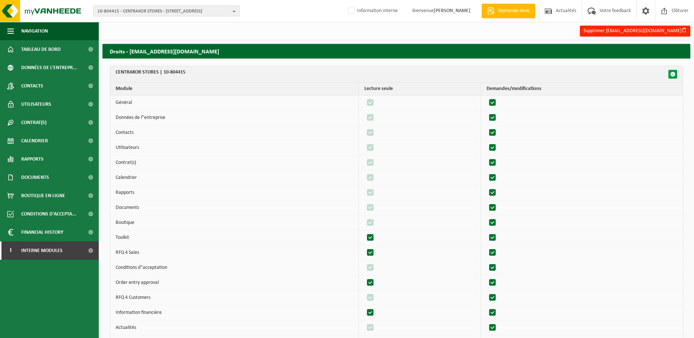
checkbox input "true"
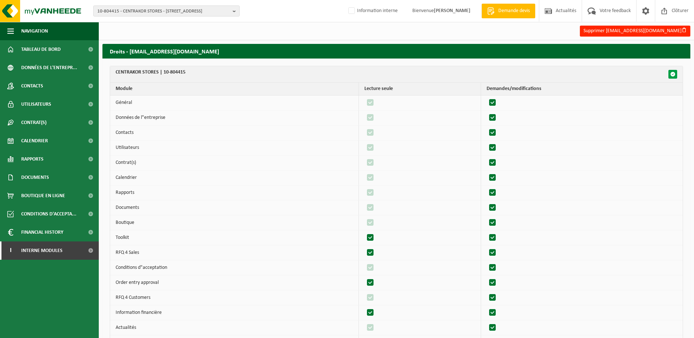
checkbox input "true"
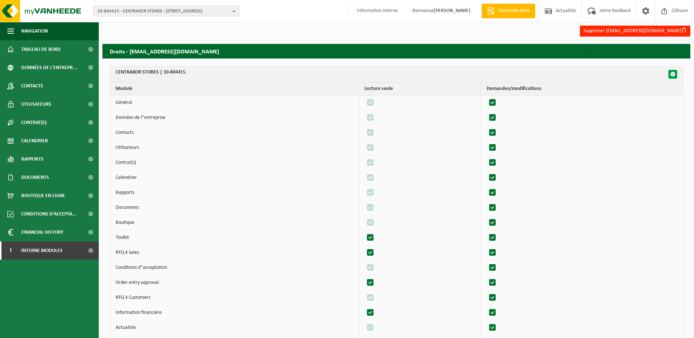
checkbox input "true"
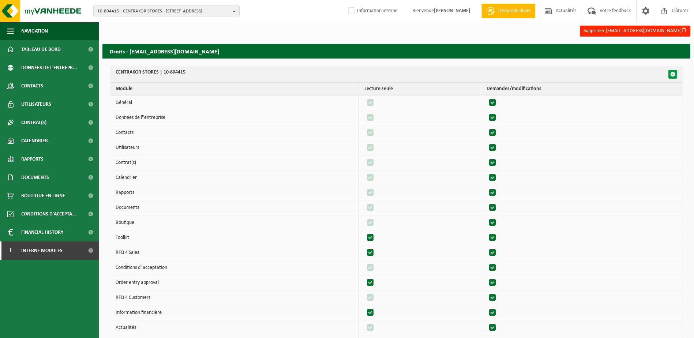
checkbox input "true"
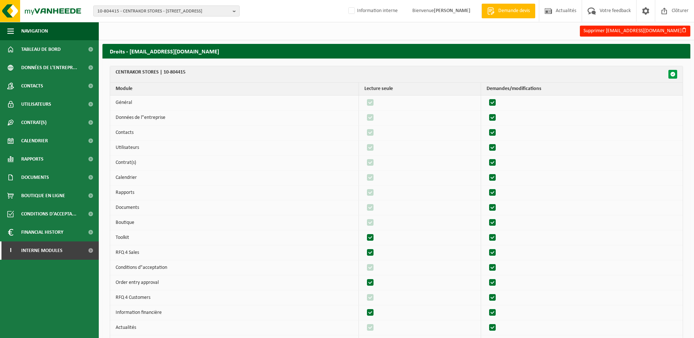
checkbox input "true"
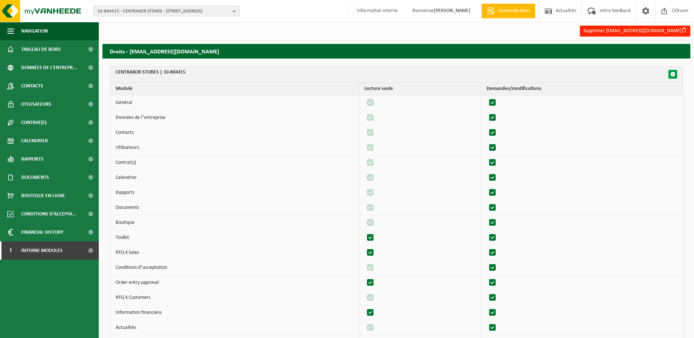
checkbox input "true"
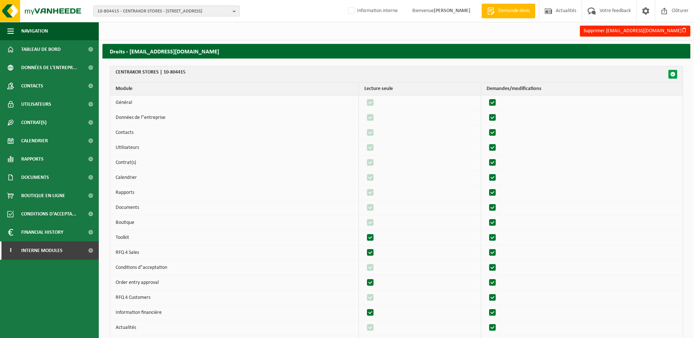
checkbox input "true"
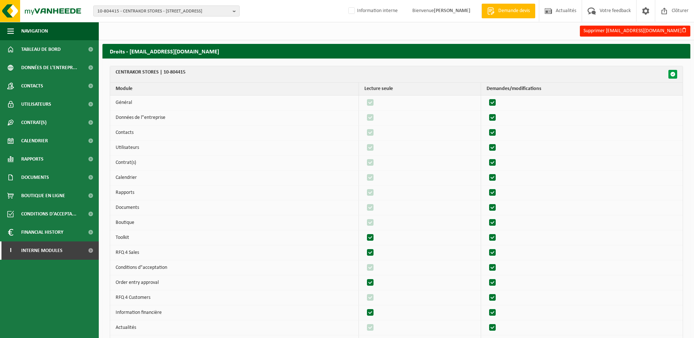
checkbox input "true"
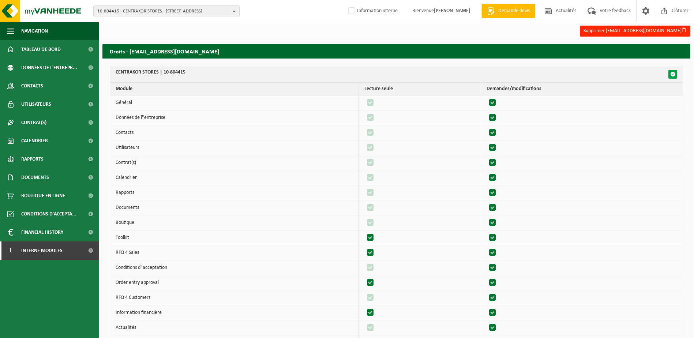
checkbox input "true"
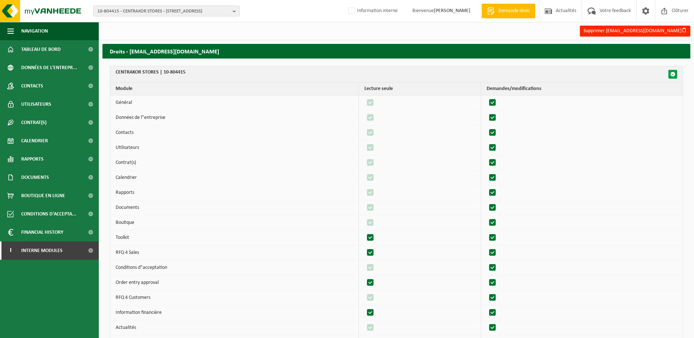
checkbox input "true"
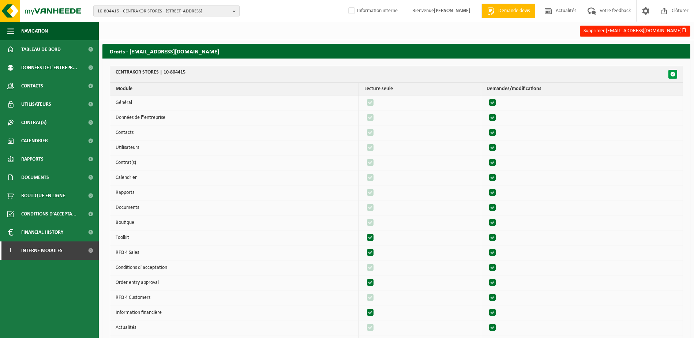
checkbox input "true"
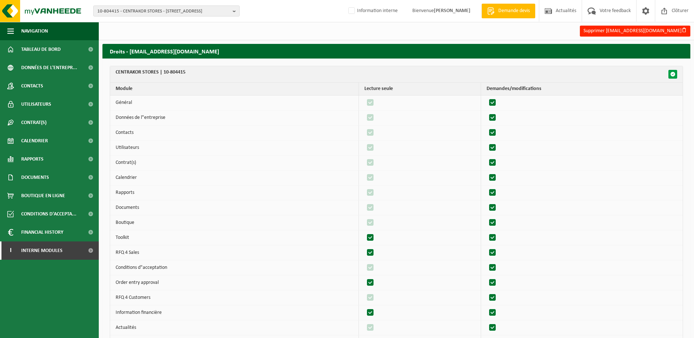
checkbox input "true"
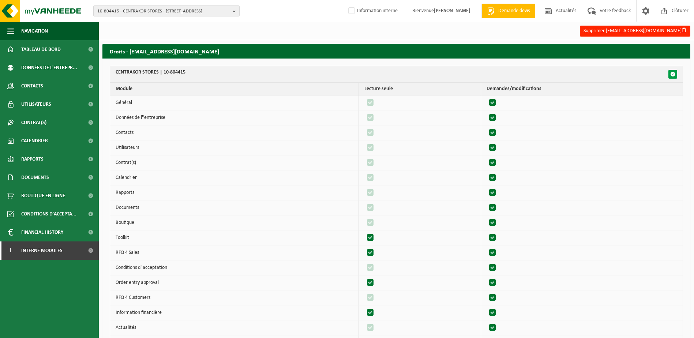
checkbox input "true"
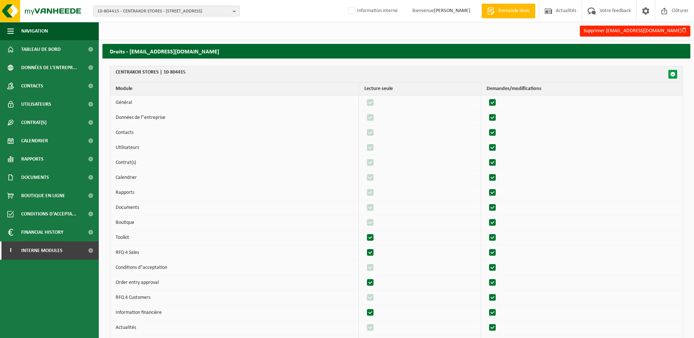
checkbox input "true"
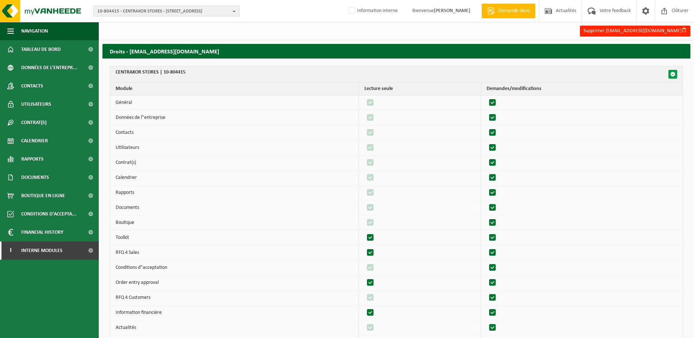
checkbox input "true"
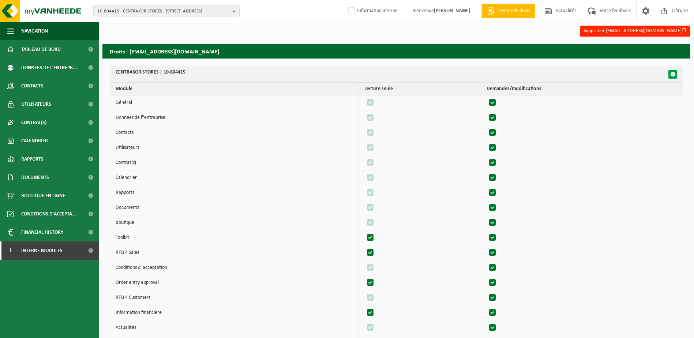
checkbox input "true"
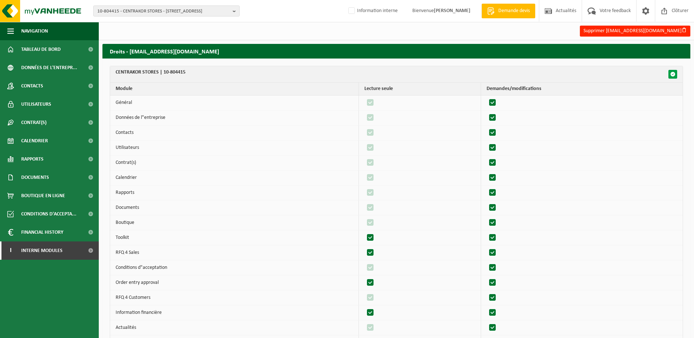
checkbox input "true"
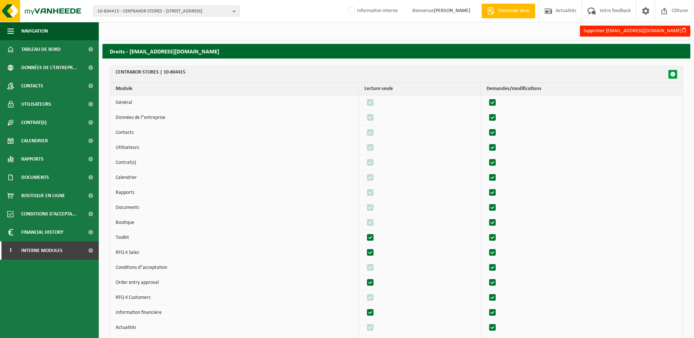
checkbox input "true"
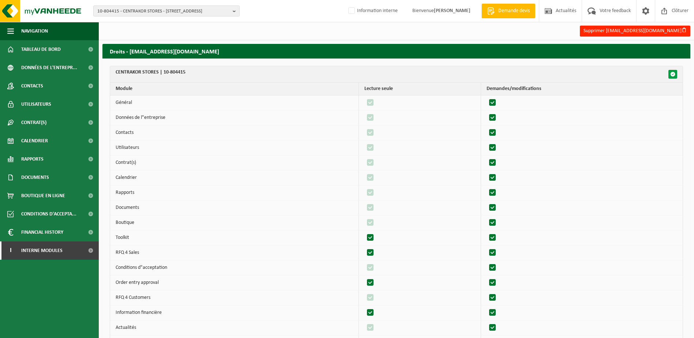
checkbox input "true"
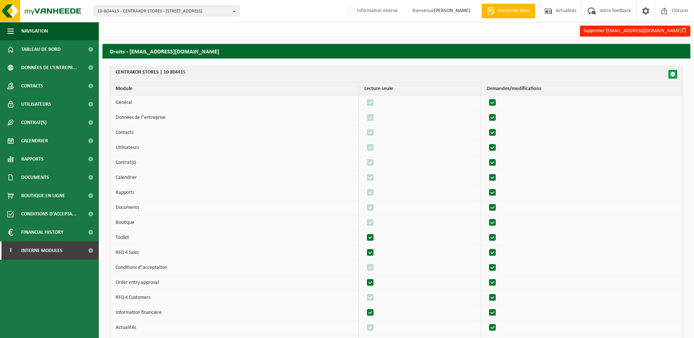
checkbox input "true"
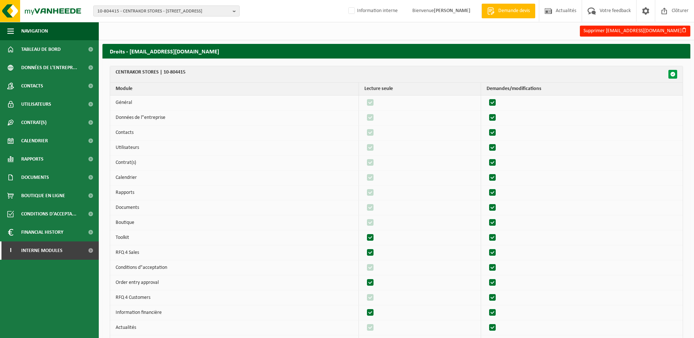
checkbox input "true"
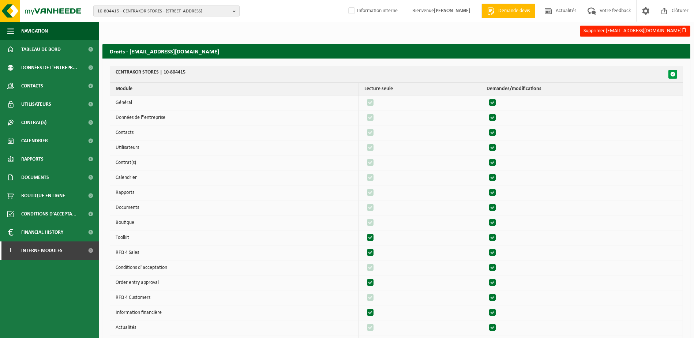
checkbox input "true"
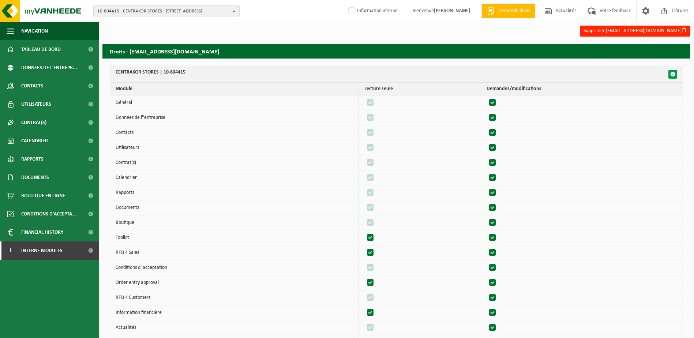
checkbox input "true"
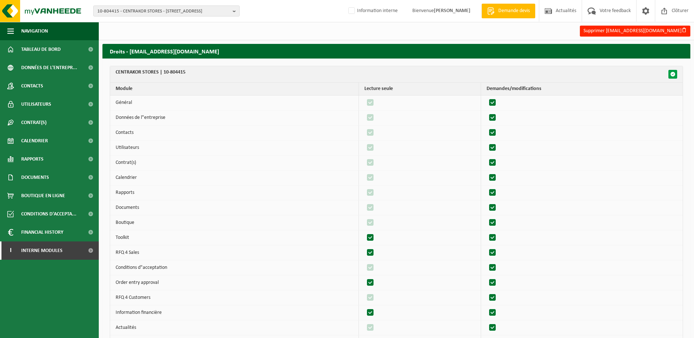
checkbox input "true"
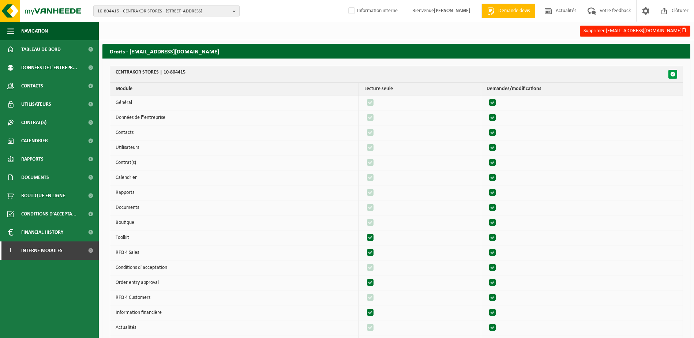
checkbox input "true"
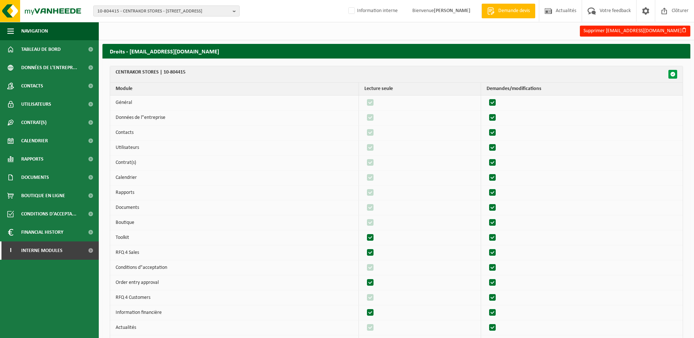
checkbox input "true"
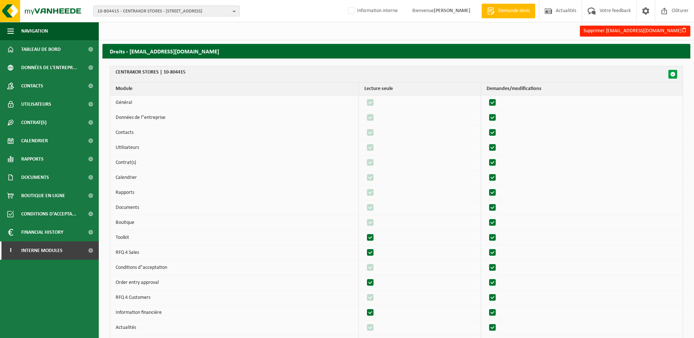
checkbox input "true"
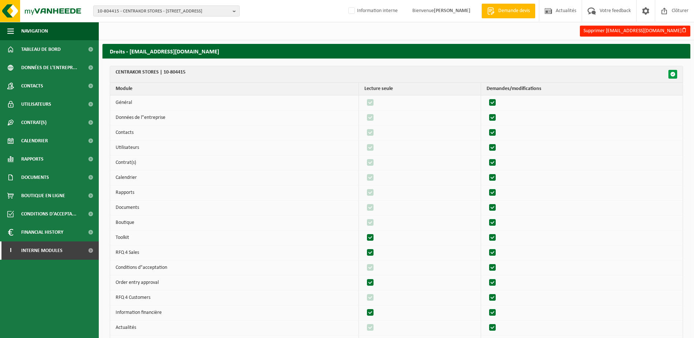
checkbox input "true"
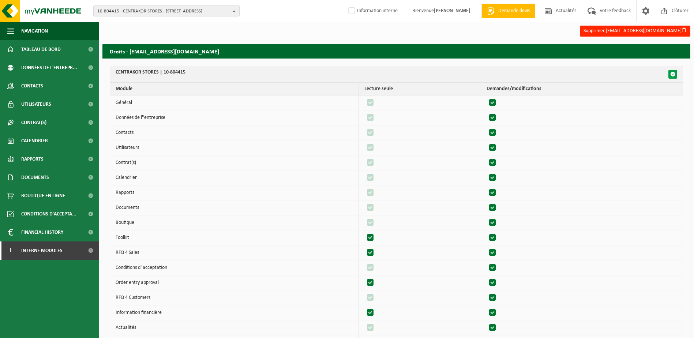
checkbox input "true"
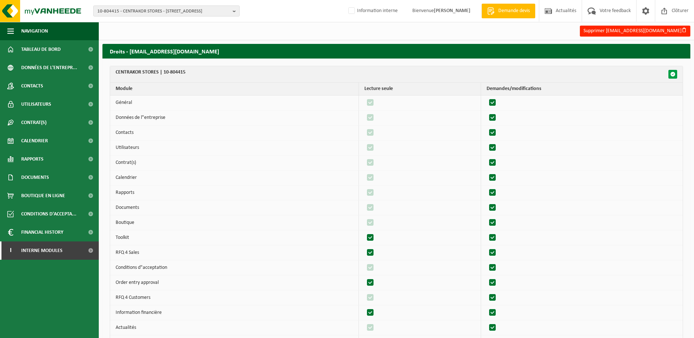
checkbox input "true"
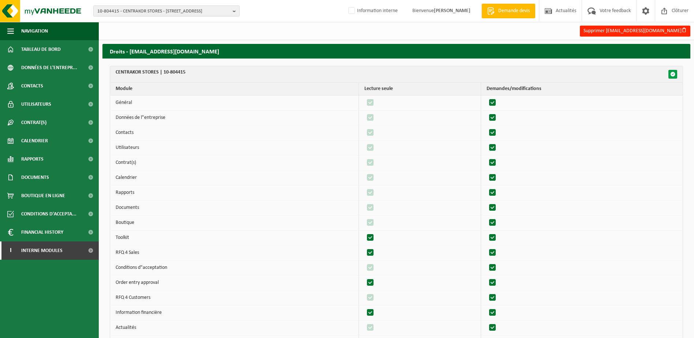
checkbox input "true"
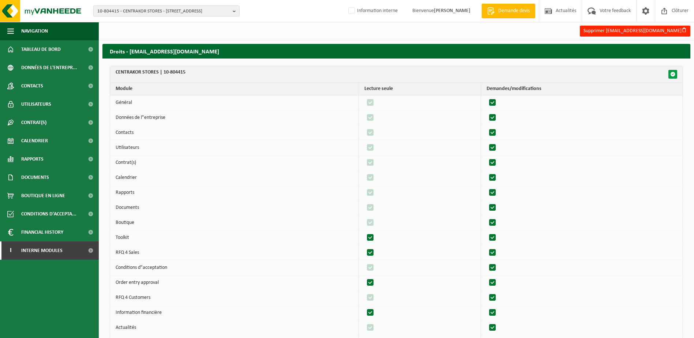
checkbox input "true"
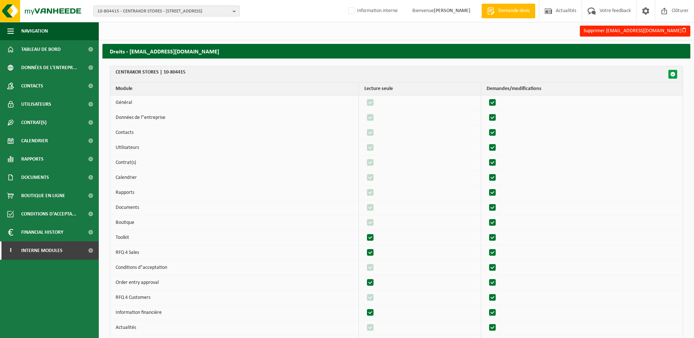
checkbox input "true"
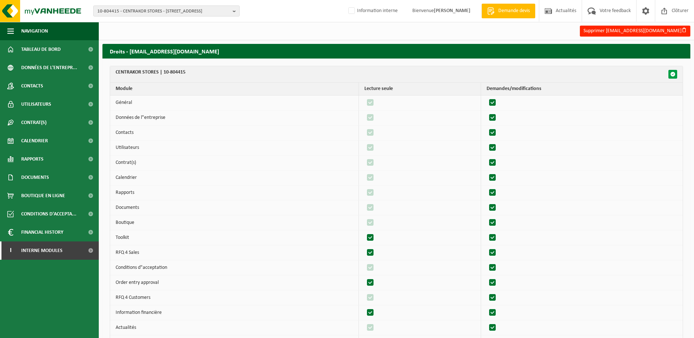
checkbox input "true"
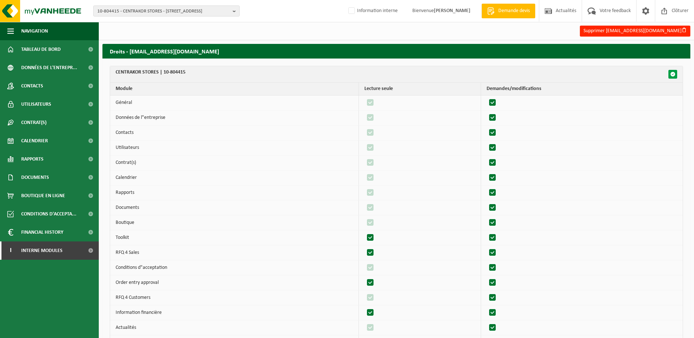
checkbox input "true"
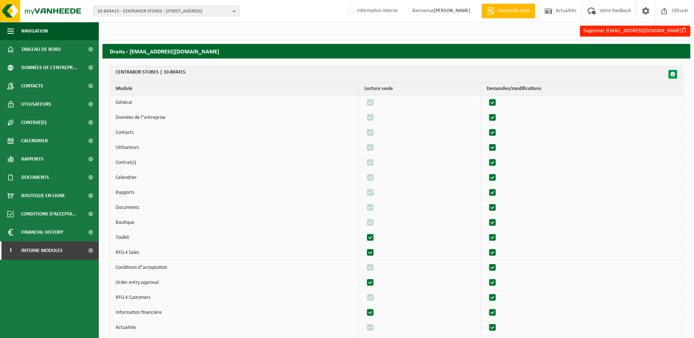
checkbox input "true"
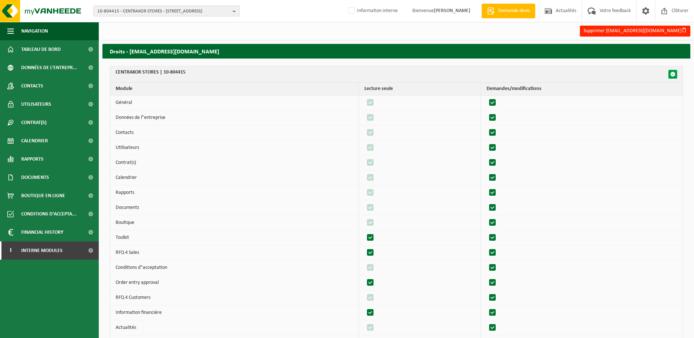
checkbox input "true"
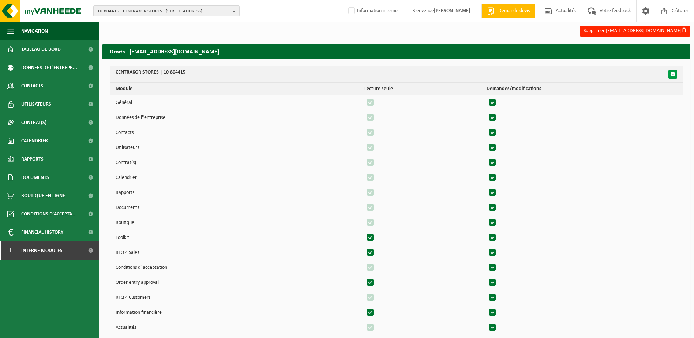
checkbox input "true"
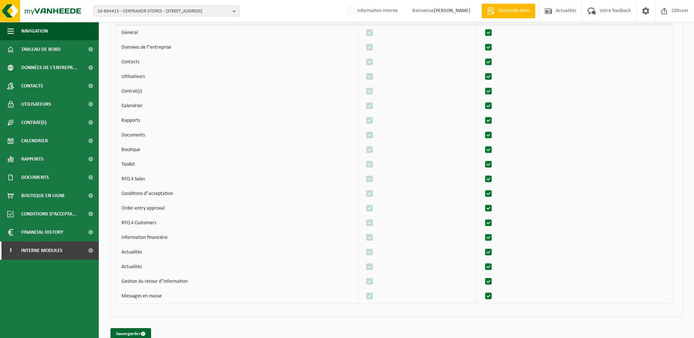
scroll to position [3029, 0]
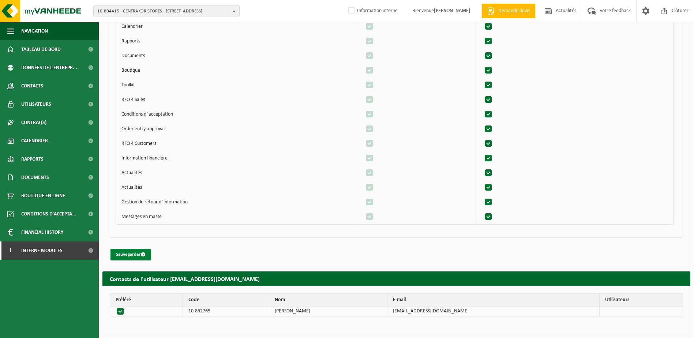
click at [138, 252] on button "Sauvegarder" at bounding box center [130, 255] width 41 height 12
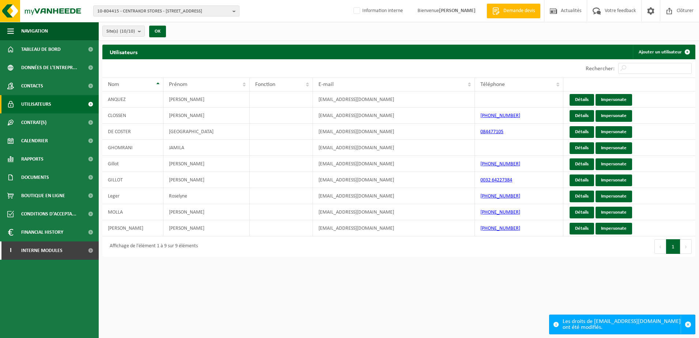
click at [49, 105] on span "Utilisateurs" at bounding box center [36, 104] width 30 height 18
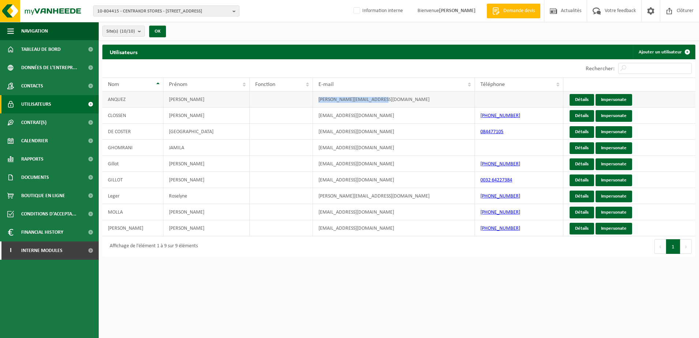
drag, startPoint x: 380, startPoint y: 98, endPoint x: 313, endPoint y: 101, distance: 66.6
click at [313, 101] on td "[EMAIL_ADDRESS][DOMAIN_NAME]" at bounding box center [394, 99] width 162 height 16
copy td "[EMAIL_ADDRESS][DOMAIN_NAME]"
click at [33, 251] on span "Interne modules" at bounding box center [41, 250] width 41 height 18
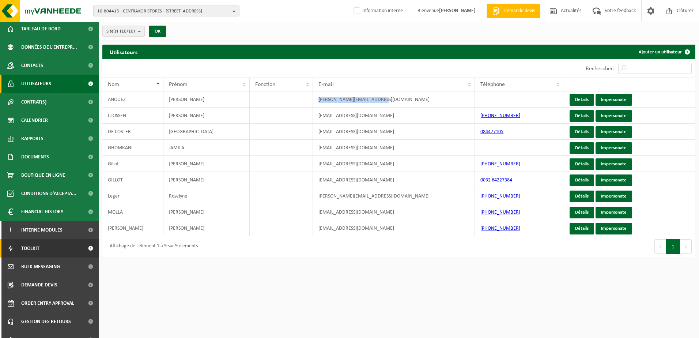
scroll to position [31, 0]
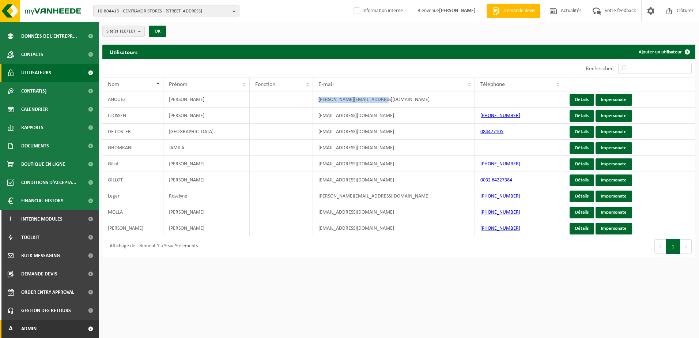
click at [48, 328] on link "A Admin" at bounding box center [49, 329] width 99 height 18
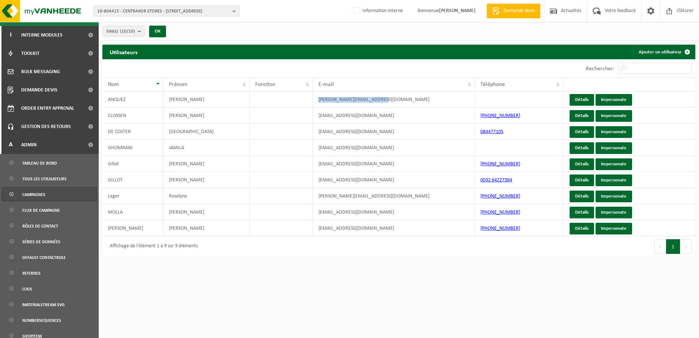
scroll to position [285, 0]
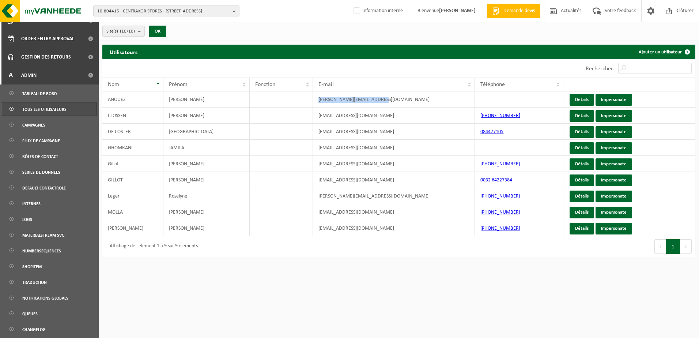
click at [44, 108] on span "Tous les utilisateurs" at bounding box center [44, 109] width 44 height 14
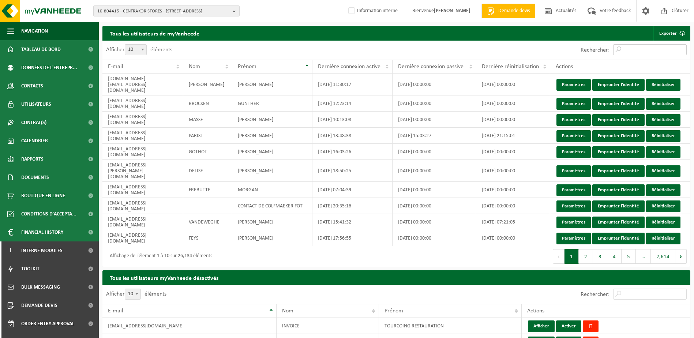
click at [642, 54] on input "Rechercher:" at bounding box center [650, 49] width 74 height 11
paste input "[PERSON_NAME][EMAIL_ADDRESS][DOMAIN_NAME]"
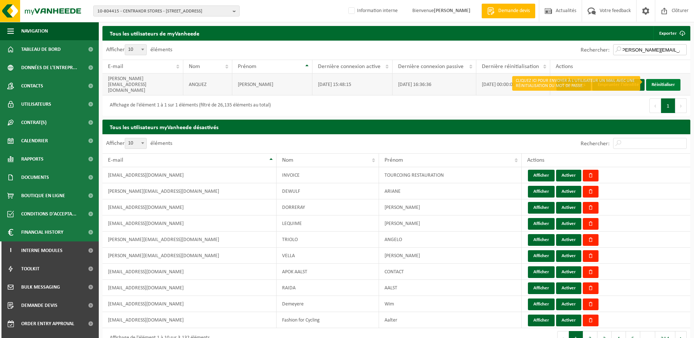
type input "[PERSON_NAME][EMAIL_ADDRESS][DOMAIN_NAME]"
click at [659, 79] on link "Réinitialiser" at bounding box center [663, 85] width 34 height 12
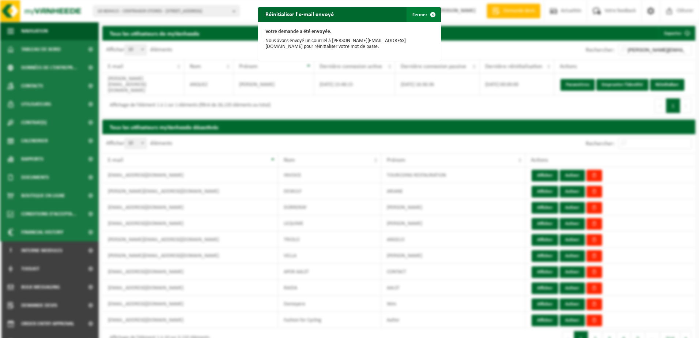
click at [413, 15] on button "Fermer" at bounding box center [424, 14] width 34 height 15
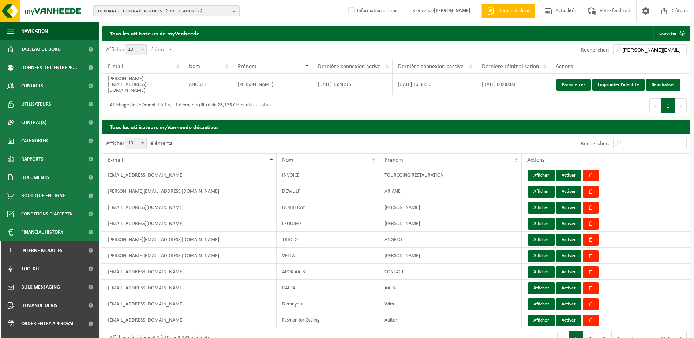
click at [117, 10] on span "10-804415 - CENTRAKOR STORES - 6041 GOSSELIES, RUE DU CHEMIN DE FER 10" at bounding box center [163, 11] width 132 height 11
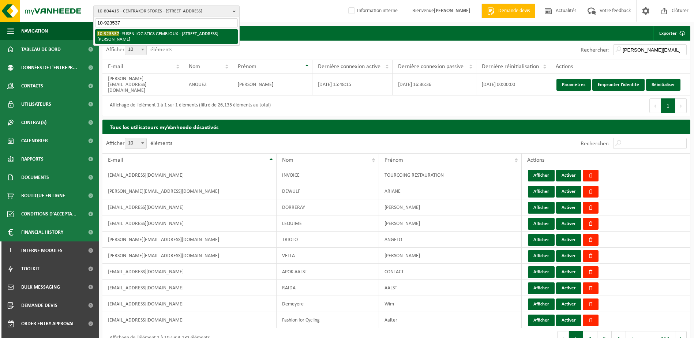
type input "10-923537"
click at [118, 31] on span "10-923537" at bounding box center [108, 33] width 22 height 5
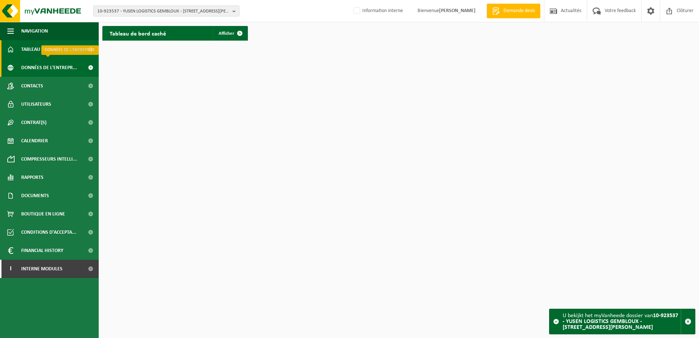
click at [51, 65] on span "Données de l'entrepr..." at bounding box center [49, 68] width 56 height 18
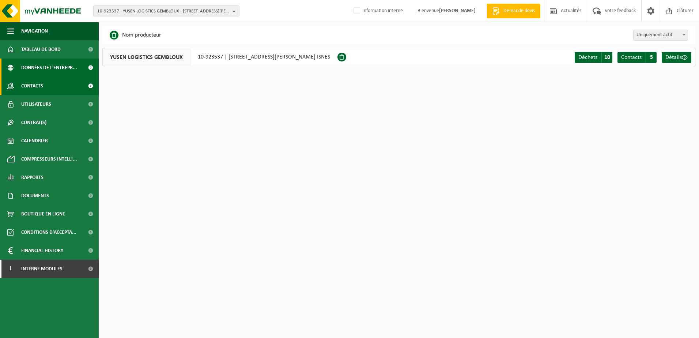
click at [21, 89] on link "Contacts" at bounding box center [49, 86] width 99 height 18
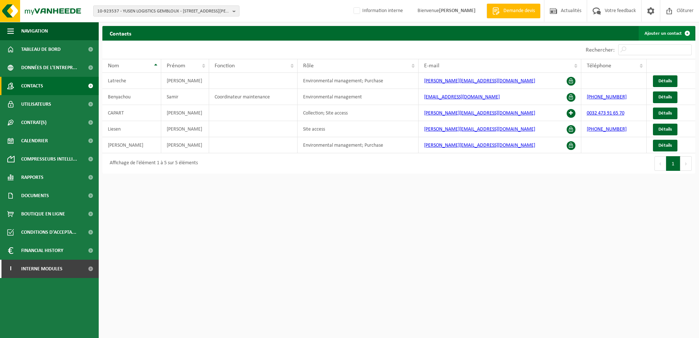
click at [660, 35] on link "Ajouter un contact" at bounding box center [667, 33] width 56 height 15
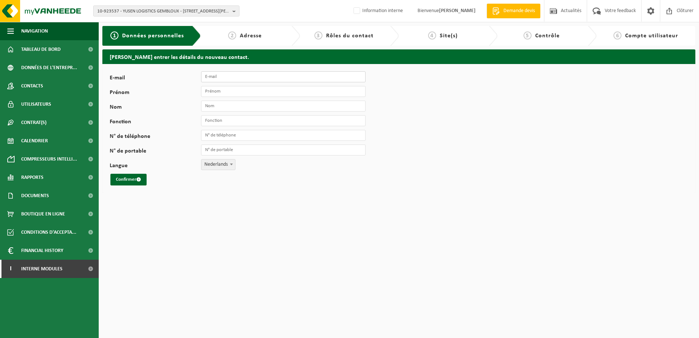
click at [234, 77] on input "E-mail" at bounding box center [283, 76] width 165 height 11
paste input "[EMAIL_ADDRESS][DOMAIN_NAME]"
type input "[EMAIL_ADDRESS][DOMAIN_NAME]"
click at [229, 92] on input "Prénom" at bounding box center [283, 91] width 165 height 11
drag, startPoint x: 308, startPoint y: 75, endPoint x: 188, endPoint y: 68, distance: 119.8
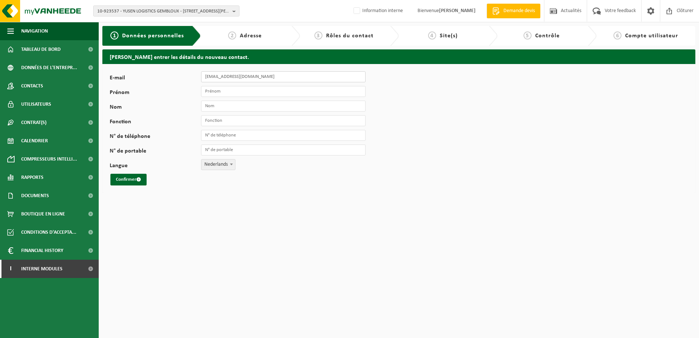
click at [188, 68] on div "E-mail samir.benyachou@bnl.yusen-logistics.com Prénom Nom Fonction N° de téléph…" at bounding box center [398, 128] width 593 height 129
click at [153, 11] on span "10-923537 - YUSEN LOGISTICS GEMBLOUX - [STREET_ADDRESS][PERSON_NAME]" at bounding box center [163, 11] width 132 height 11
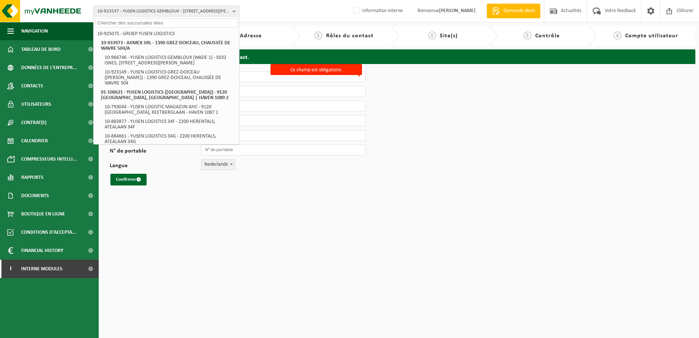
click at [145, 22] on input "text" at bounding box center [166, 22] width 143 height 9
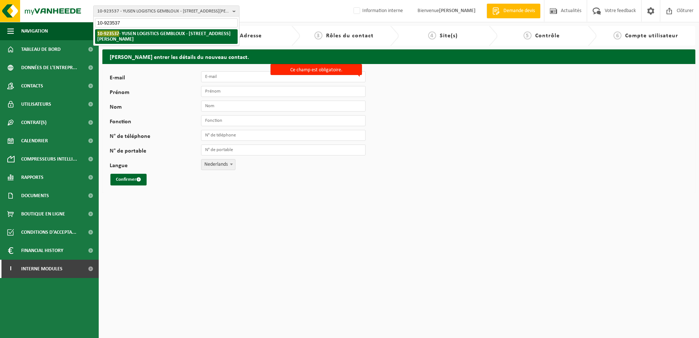
type input "10-923537"
click at [135, 31] on li "10-923537 - YUSEN LOGISTICS GEMBLOUX - 5032 ISNES, RUE CAMILLE HUBERT 24Z" at bounding box center [166, 36] width 143 height 15
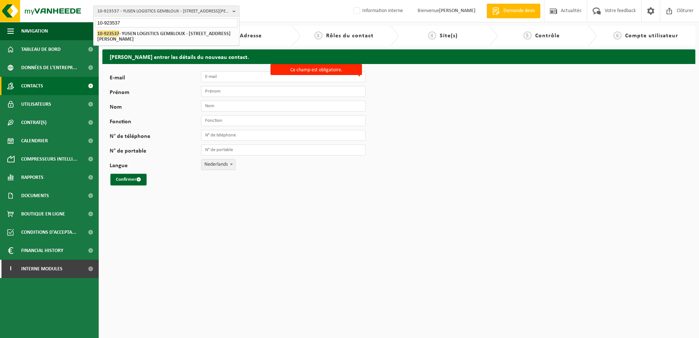
click at [57, 82] on link "Contacts" at bounding box center [49, 86] width 99 height 18
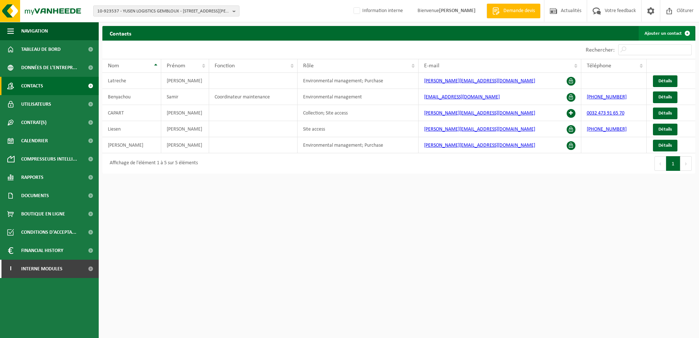
click at [673, 35] on link "Ajouter un contact" at bounding box center [667, 33] width 56 height 15
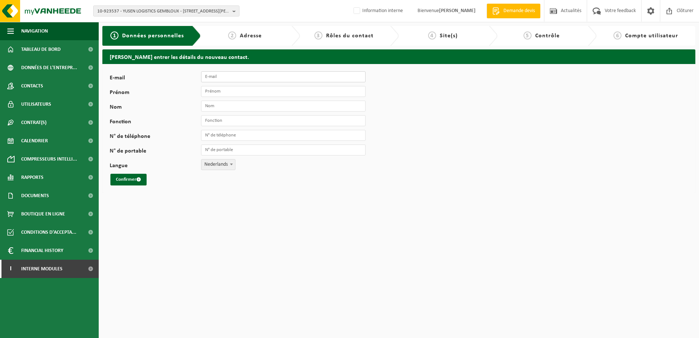
click at [218, 79] on input "E-mail" at bounding box center [283, 76] width 165 height 11
paste input "[PERSON_NAME][EMAIL_ADDRESS][DOMAIN_NAME]"
type input "[PERSON_NAME][EMAIL_ADDRESS][DOMAIN_NAME]"
click at [229, 91] on input "Prénom" at bounding box center [283, 91] width 165 height 11
type input "[PERSON_NAME]"
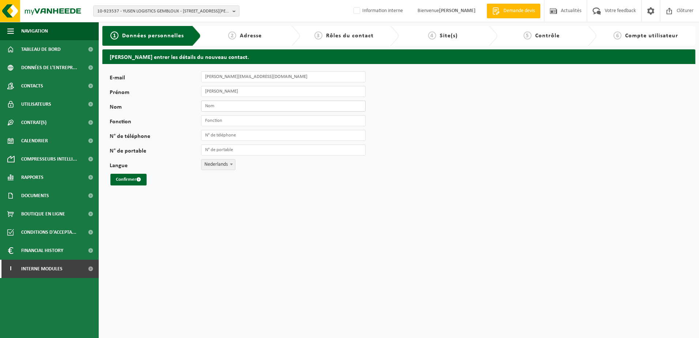
click at [215, 108] on input "Nom" at bounding box center [283, 106] width 165 height 11
type input "Thibaut"
click at [236, 119] on input "Fonction" at bounding box center [283, 120] width 165 height 11
type input "Responsable"
click at [219, 166] on span "Nederlands" at bounding box center [219, 164] width 34 height 10
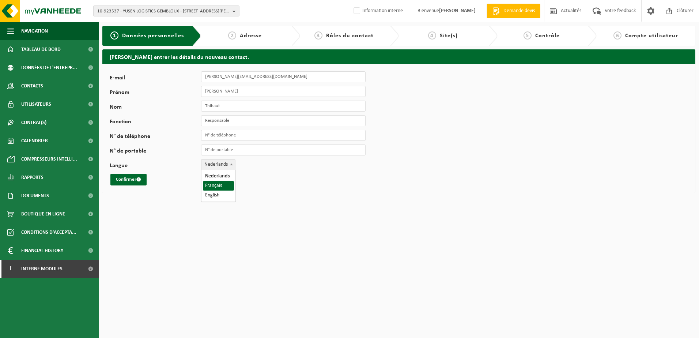
select select "1"
click at [135, 177] on button "Confirmer" at bounding box center [128, 180] width 36 height 12
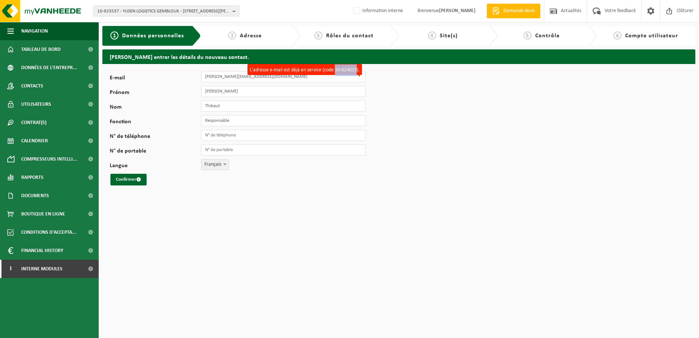
drag, startPoint x: 336, startPoint y: 71, endPoint x: 356, endPoint y: 71, distance: 20.5
click at [356, 71] on label "L'adresse e-mail est déjà en service (code 10-824023)." at bounding box center [305, 69] width 114 height 11
copy label "10-824023"
click at [47, 86] on link "Contacts" at bounding box center [49, 86] width 99 height 18
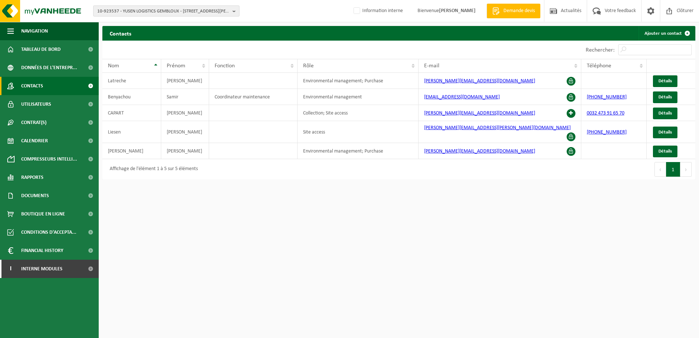
click at [141, 10] on span "10-923537 - YUSEN LOGISTICS GEMBLOUX - [STREET_ADDRESS][PERSON_NAME]" at bounding box center [163, 11] width 132 height 11
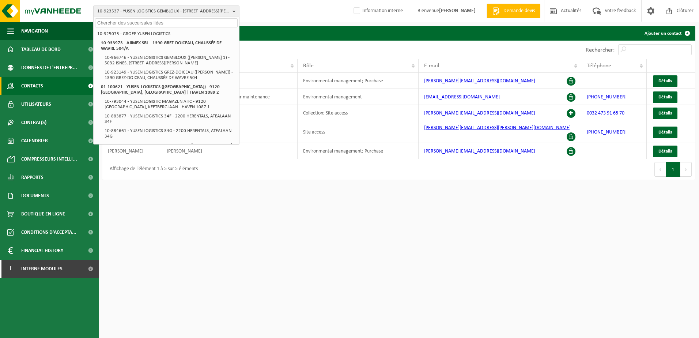
paste input "10-824023"
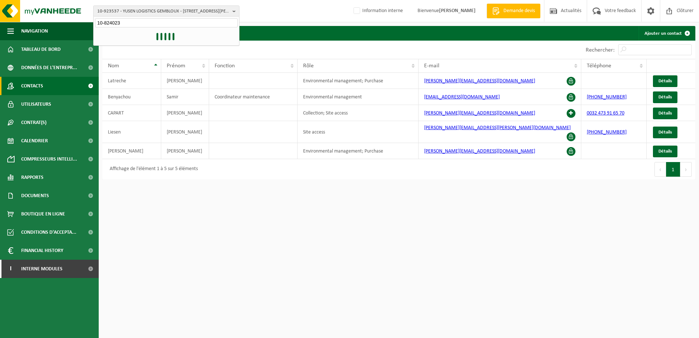
type input "10-824023"
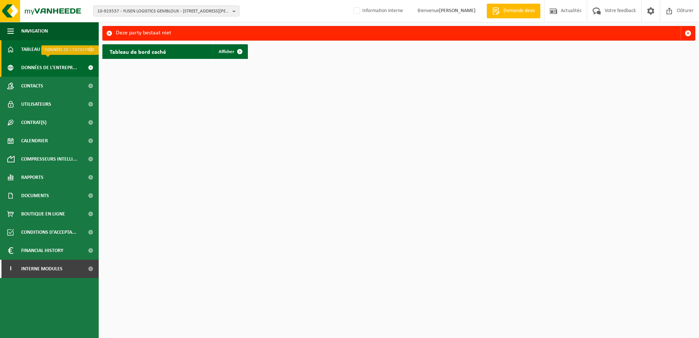
click at [60, 76] on span "Données de l'entrepr..." at bounding box center [49, 68] width 56 height 18
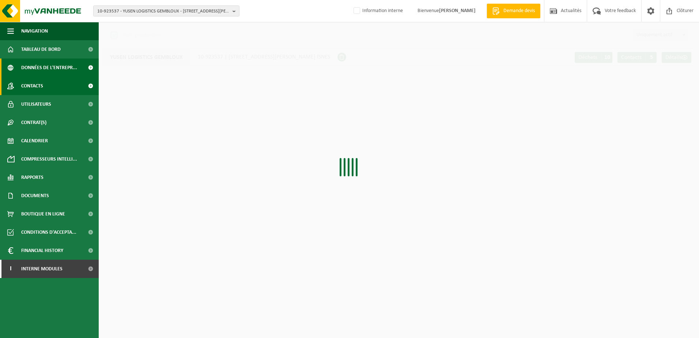
click at [44, 90] on link "Contacts" at bounding box center [49, 86] width 99 height 18
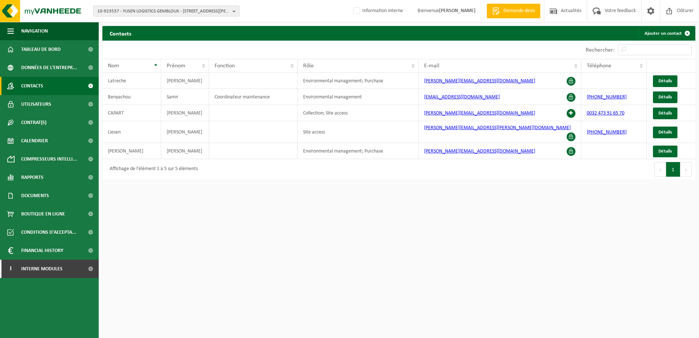
click at [135, 7] on span "10-923537 - YUSEN LOGISTICS GEMBLOUX - [STREET_ADDRESS][PERSON_NAME]" at bounding box center [163, 11] width 132 height 11
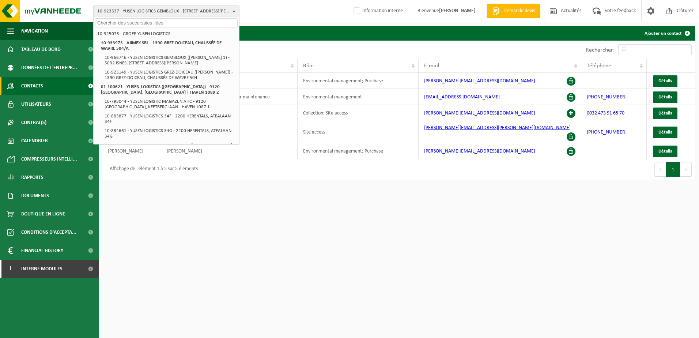
click at [116, 12] on span "10-923537 - YUSEN LOGISTICS GEMBLOUX - [STREET_ADDRESS][PERSON_NAME]" at bounding box center [163, 11] width 132 height 11
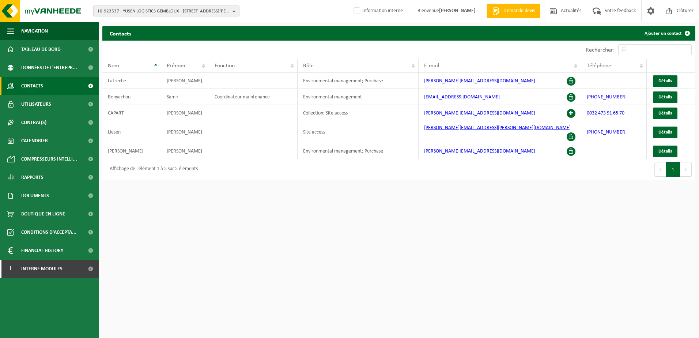
click at [116, 13] on span "10-923537 - YUSEN LOGISTICS GEMBLOUX - [STREET_ADDRESS][PERSON_NAME]" at bounding box center [163, 11] width 132 height 11
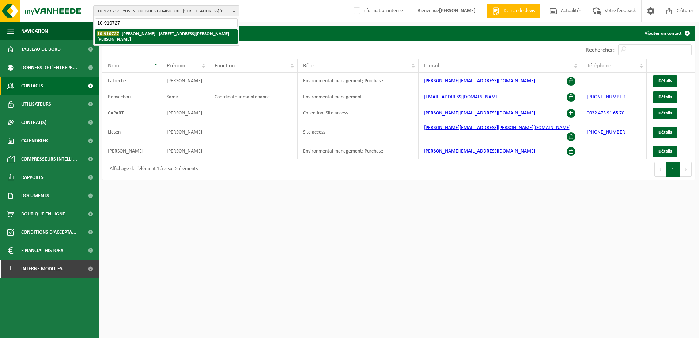
type input "10-910727"
click at [145, 38] on li "10-910727 - [PERSON_NAME] - [STREET_ADDRESS][PERSON_NAME][PERSON_NAME]" at bounding box center [166, 36] width 143 height 15
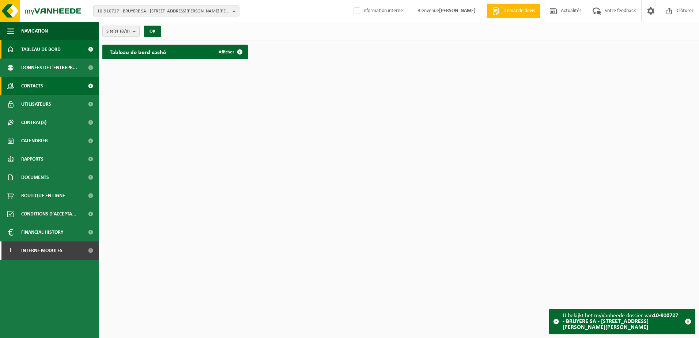
click at [32, 84] on span "Contacts" at bounding box center [32, 86] width 22 height 18
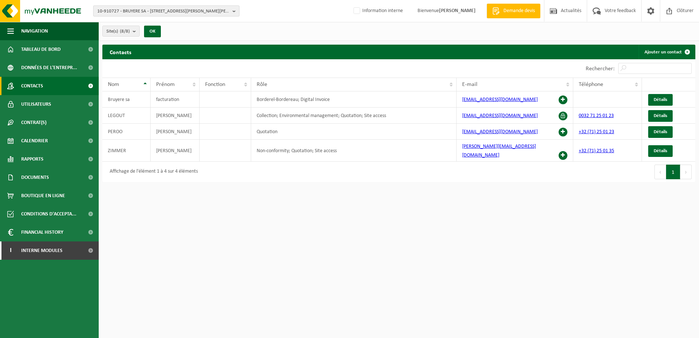
drag, startPoint x: 206, startPoint y: 12, endPoint x: 202, endPoint y: 14, distance: 4.1
click at [206, 12] on span "10-910727 - BRUYERE SA - 6041 GOSSELIES, RUE FRANÇOIS LÉON BRUYERRE 34" at bounding box center [163, 11] width 132 height 11
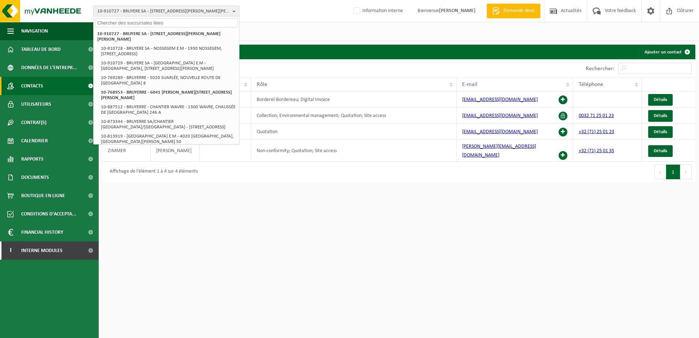
click at [110, 23] on input "text" at bounding box center [166, 22] width 143 height 9
click at [119, 23] on input "text" at bounding box center [166, 22] width 143 height 9
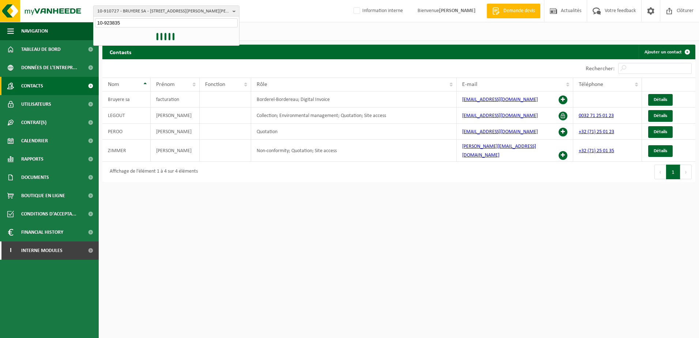
type input "10-923835"
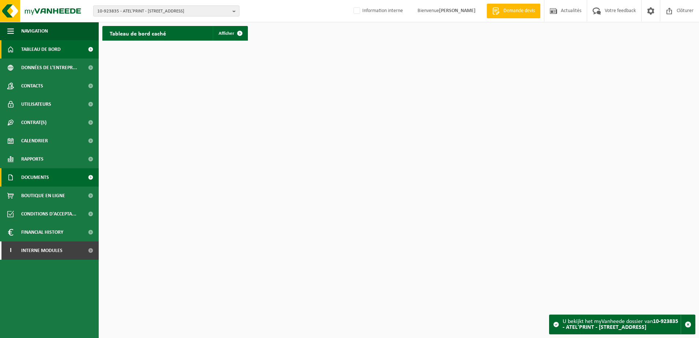
click at [42, 186] on span "Documents" at bounding box center [35, 177] width 28 height 18
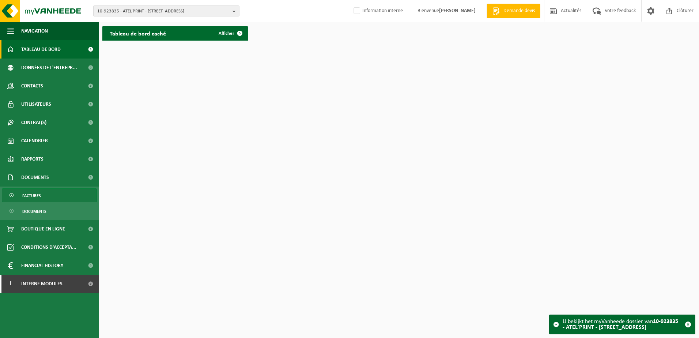
click at [46, 195] on link "Factures" at bounding box center [49, 195] width 95 height 14
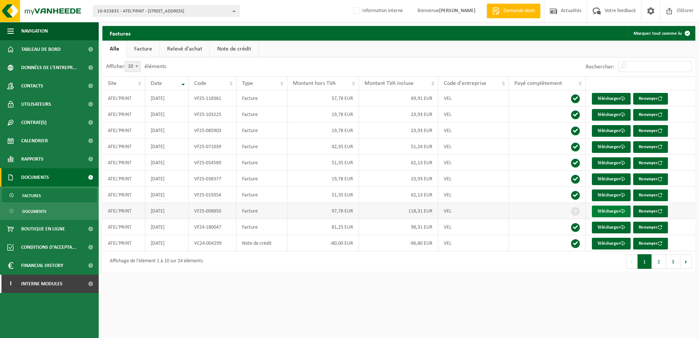
click at [612, 214] on link "Télécharger" at bounding box center [611, 212] width 39 height 12
drag, startPoint x: 276, startPoint y: 245, endPoint x: 238, endPoint y: 245, distance: 38.4
click at [238, 245] on td "Note de crédit" at bounding box center [262, 243] width 51 height 16
click at [620, 245] on link "Télécharger" at bounding box center [611, 244] width 39 height 12
click at [262, 229] on td "Facture" at bounding box center [262, 227] width 51 height 16
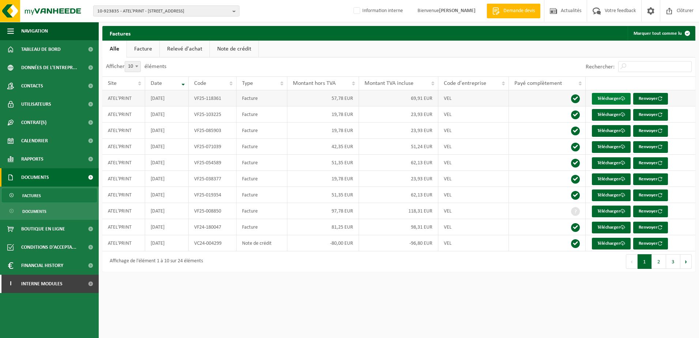
click at [607, 103] on link "Télécharger" at bounding box center [611, 99] width 39 height 12
drag, startPoint x: 178, startPoint y: 211, endPoint x: 147, endPoint y: 211, distance: 31.5
click at [147, 211] on td "2025-01-31" at bounding box center [167, 211] width 44 height 16
click at [611, 212] on link "Télécharger" at bounding box center [611, 212] width 39 height 12
click at [48, 86] on link "Contacts" at bounding box center [49, 86] width 99 height 18
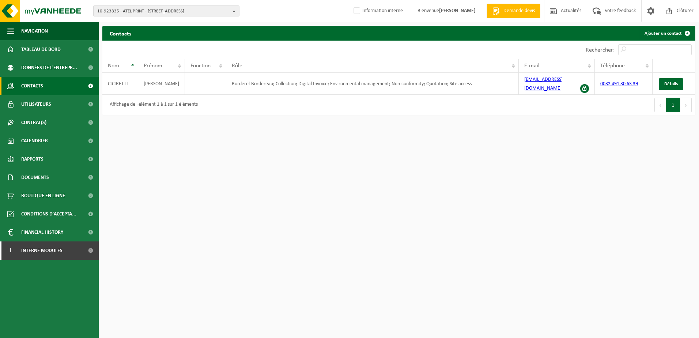
click at [177, 129] on html "10-923835 - ATEL'PRINT - 7134 LEVAL-TRAHEGNIES, [STREET_ADDRESS] 10-923835 - AT…" at bounding box center [349, 169] width 699 height 338
